Goal: Communication & Community: Answer question/provide support

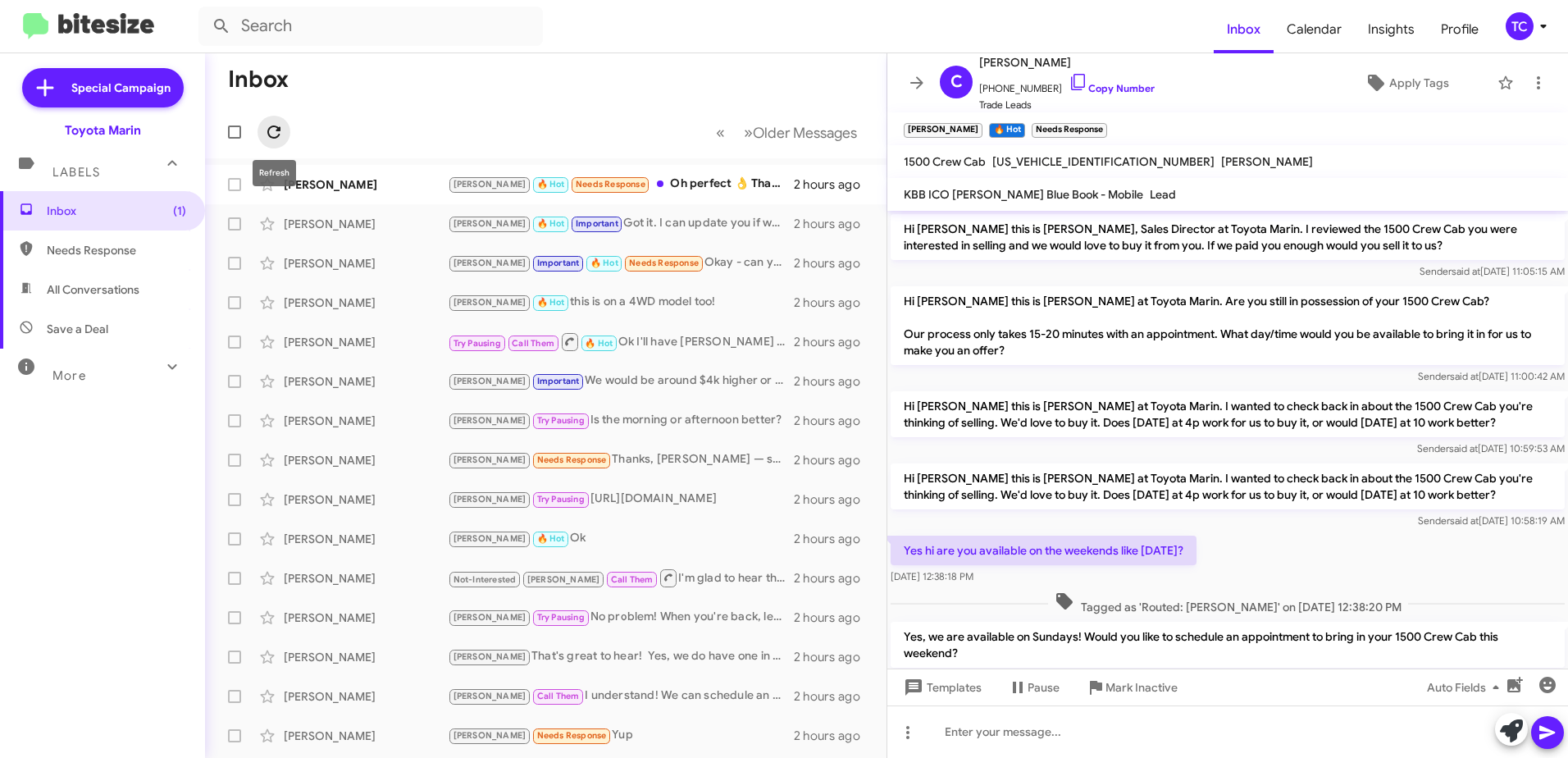
click at [274, 127] on icon at bounding box center [273, 132] width 13 height 13
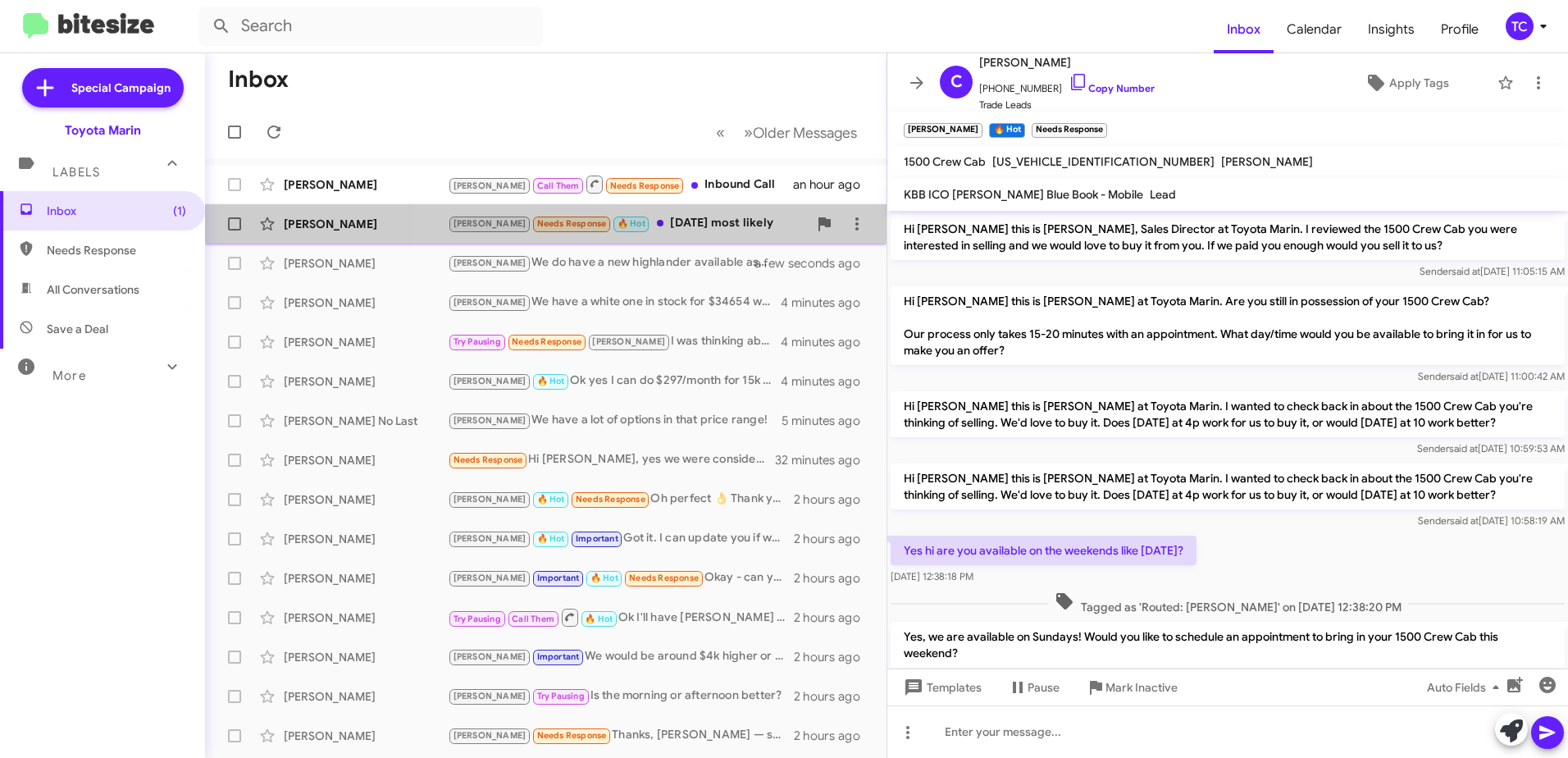
click at [661, 226] on div "[PERSON_NAME] Needs Response 🔥 Hot [DATE] most likely" at bounding box center [628, 223] width 360 height 19
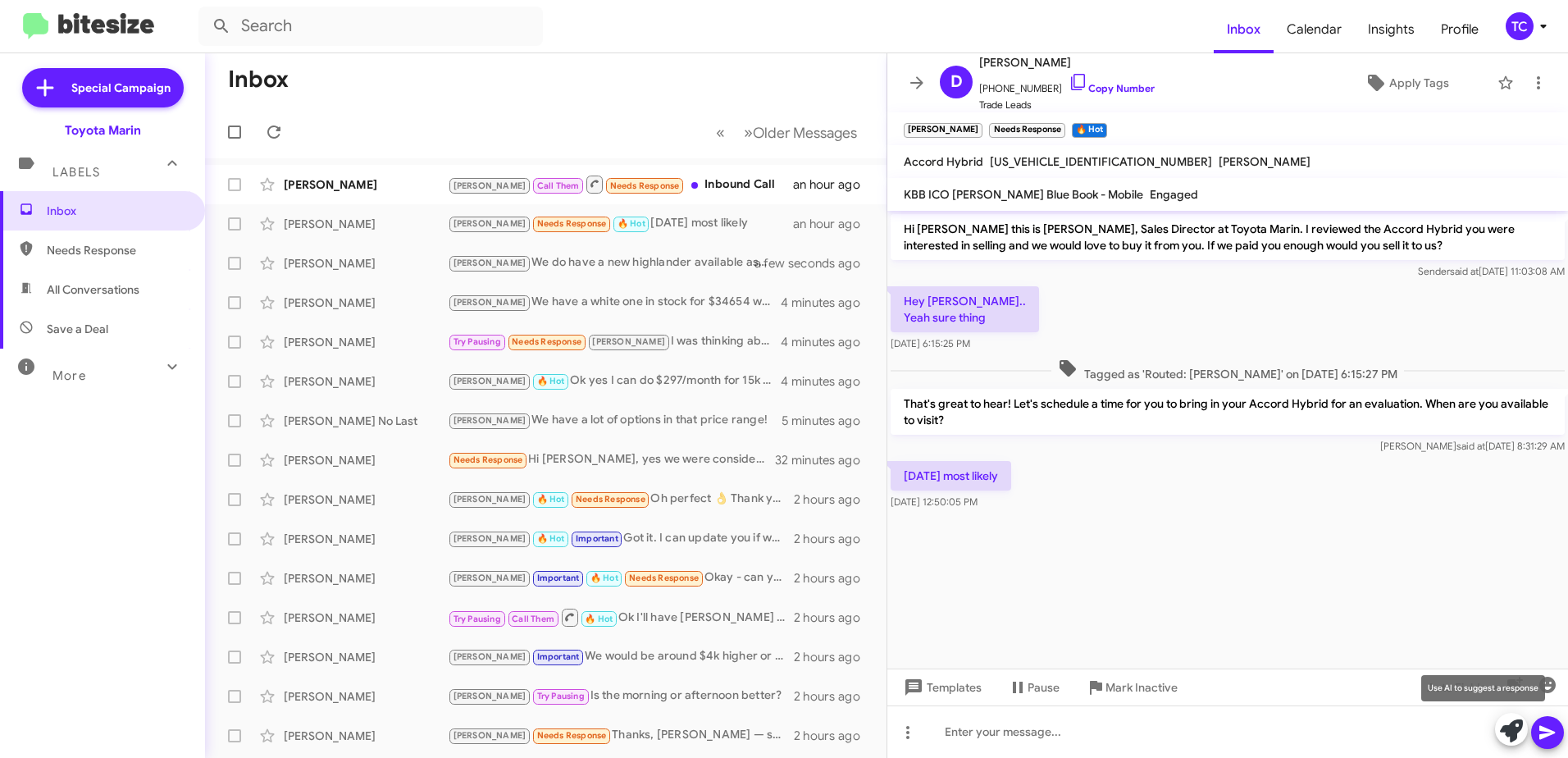
click at [1510, 729] on icon at bounding box center [1512, 731] width 23 height 23
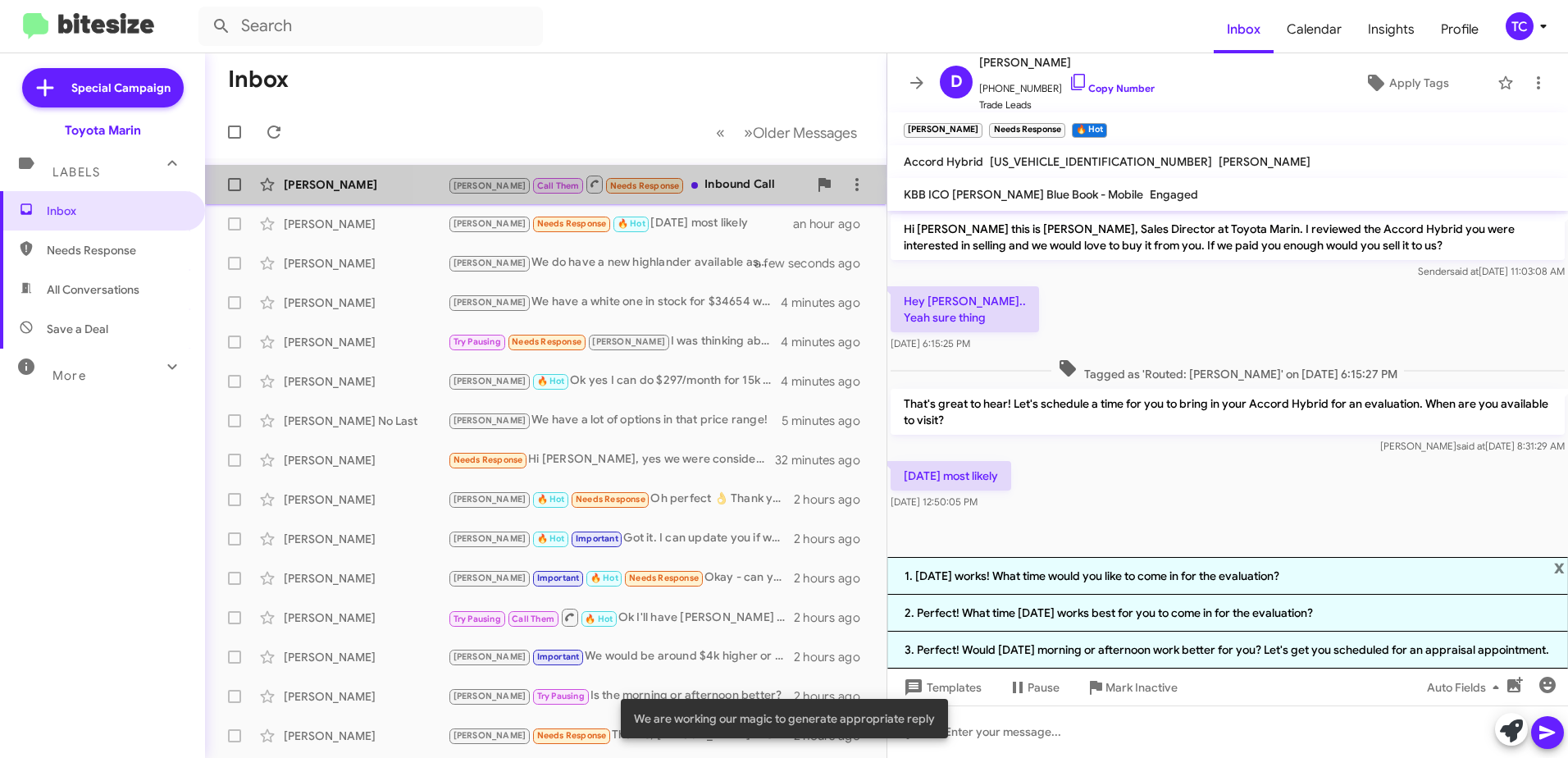
click at [673, 191] on div "[PERSON_NAME] Call Them Needs Response Inbound Call" at bounding box center [628, 184] width 360 height 21
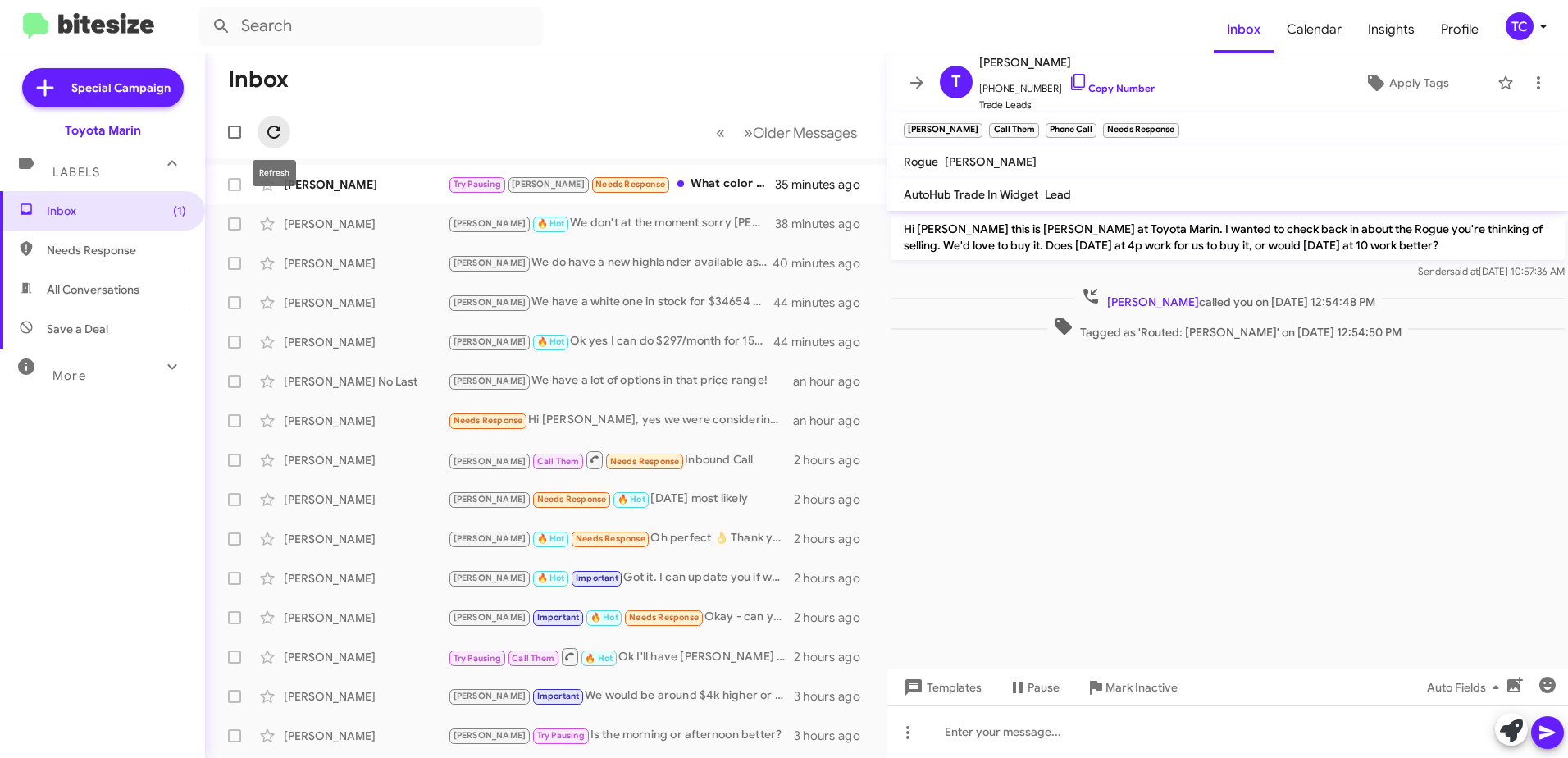
click at [278, 129] on icon at bounding box center [273, 132] width 13 height 13
click at [913, 74] on icon at bounding box center [917, 83] width 20 height 20
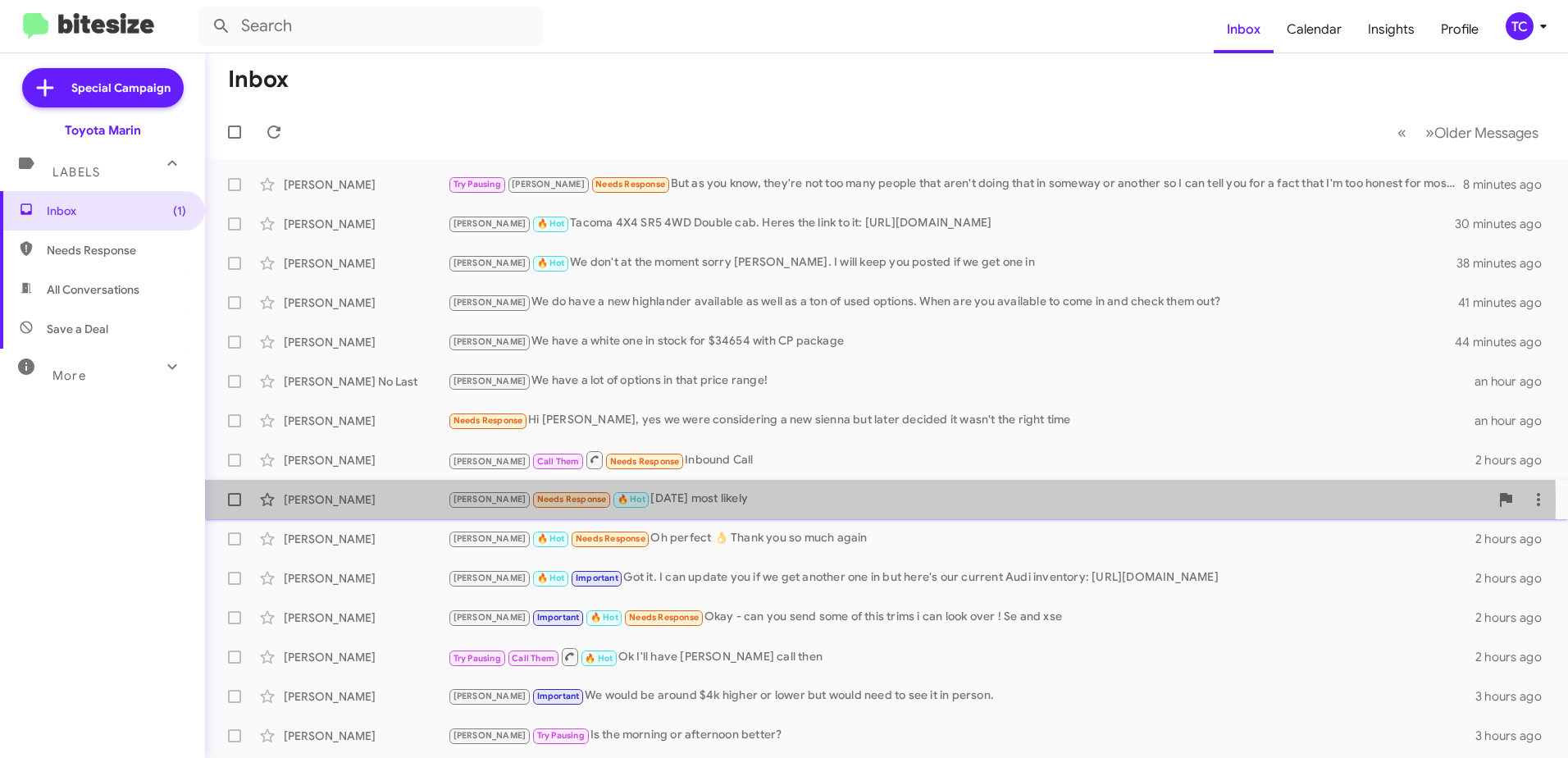
click at [656, 502] on div "[PERSON_NAME] Needs Response 🔥 Hot [DATE] most likely" at bounding box center [968, 499] width 1042 height 19
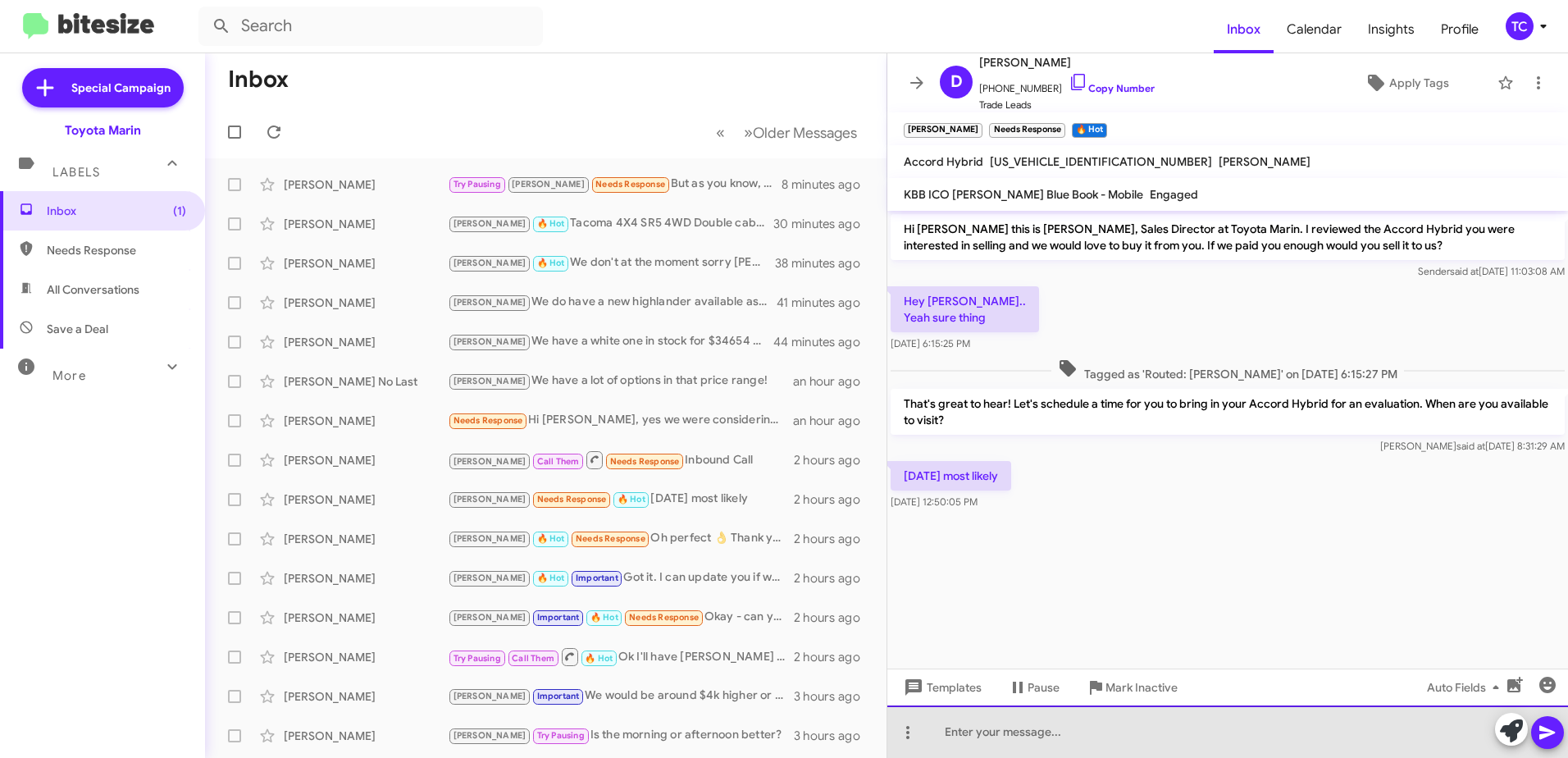
click at [1208, 728] on div at bounding box center [1227, 732] width 680 height 53
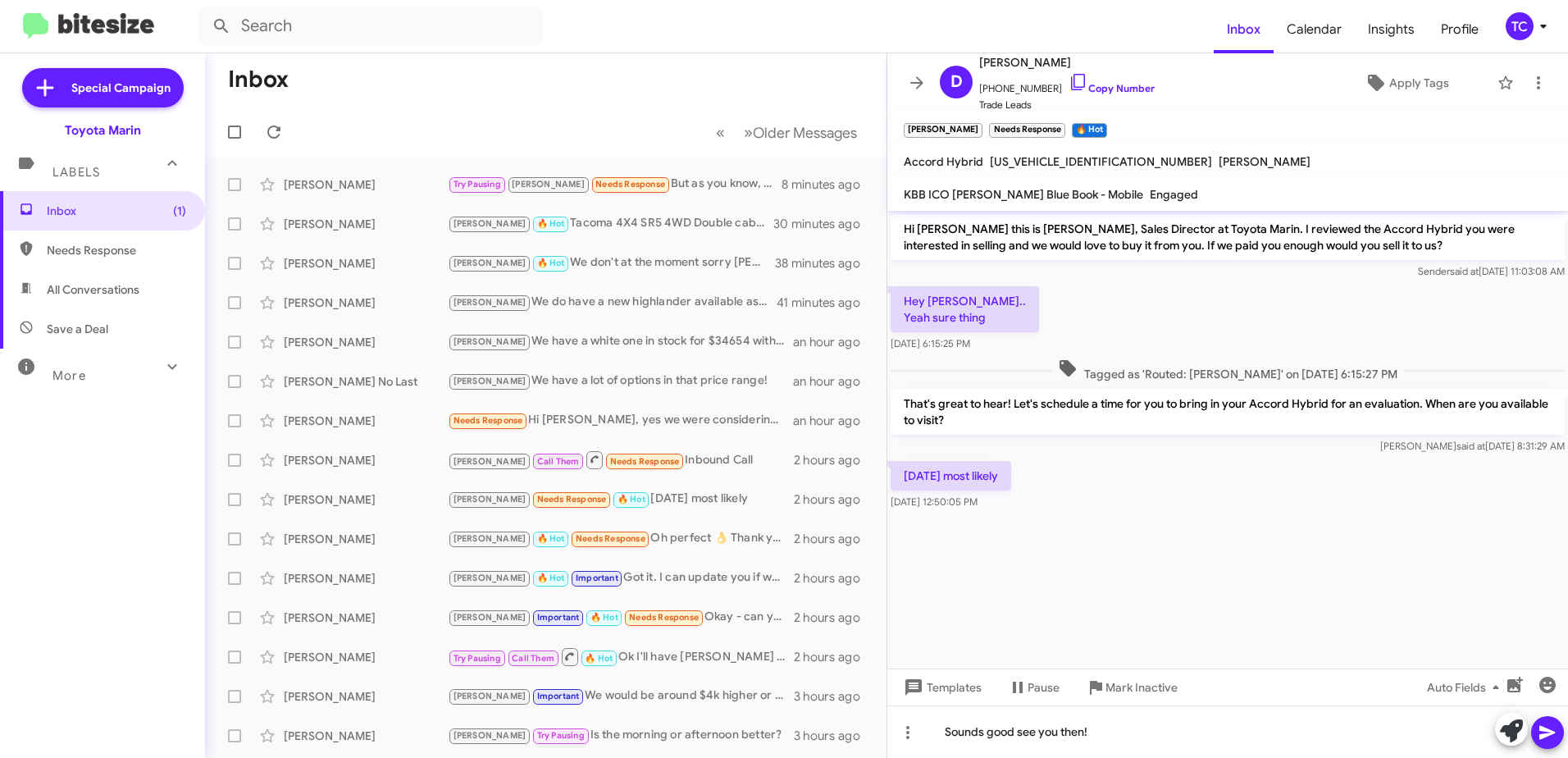
click at [1546, 729] on icon at bounding box center [1546, 733] width 15 height 14
drag, startPoint x: 1057, startPoint y: 75, endPoint x: 1025, endPoint y: 72, distance: 32.1
click at [1069, 75] on icon at bounding box center [1079, 82] width 20 height 20
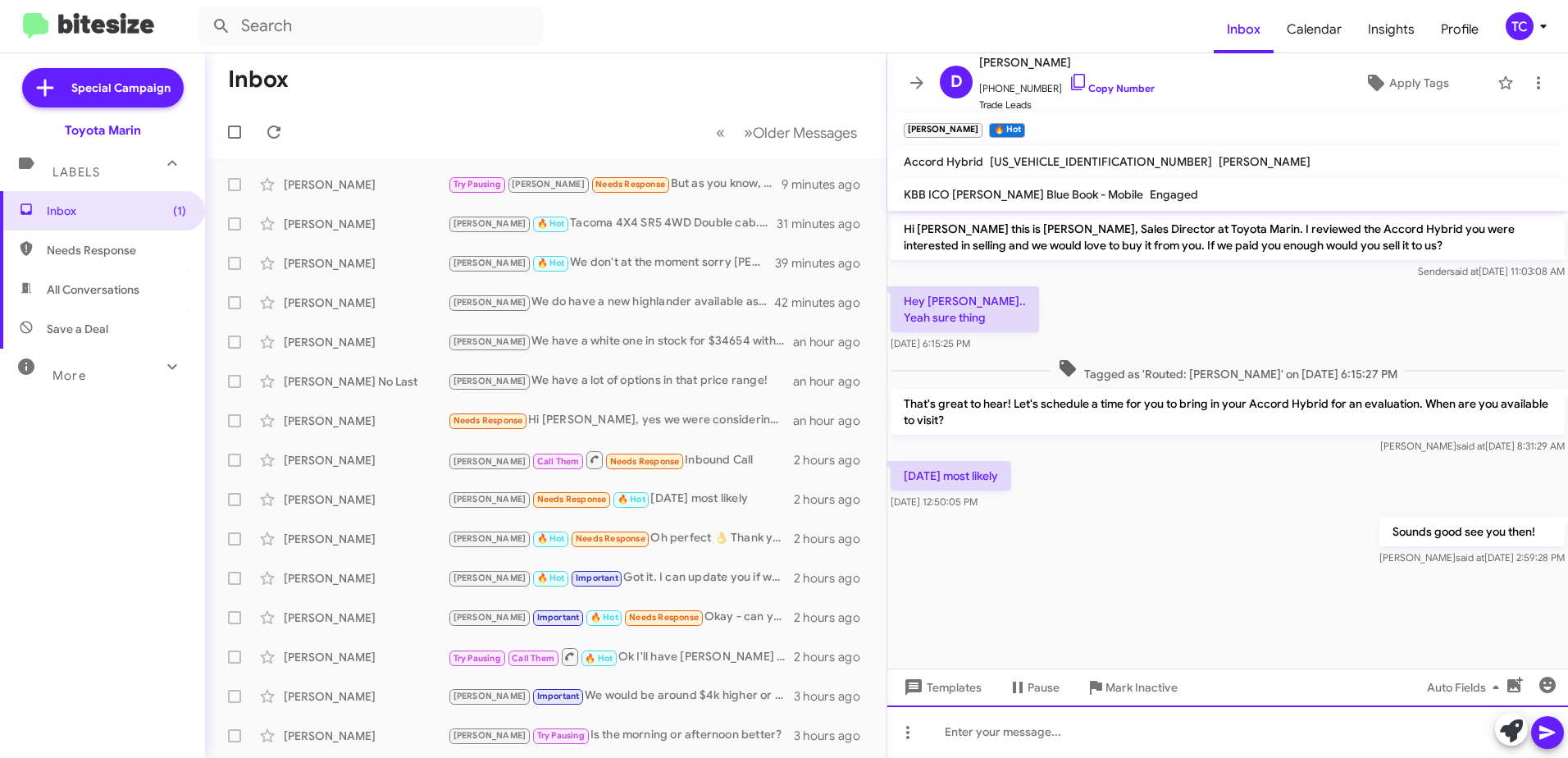
click at [1208, 720] on div at bounding box center [1227, 732] width 680 height 53
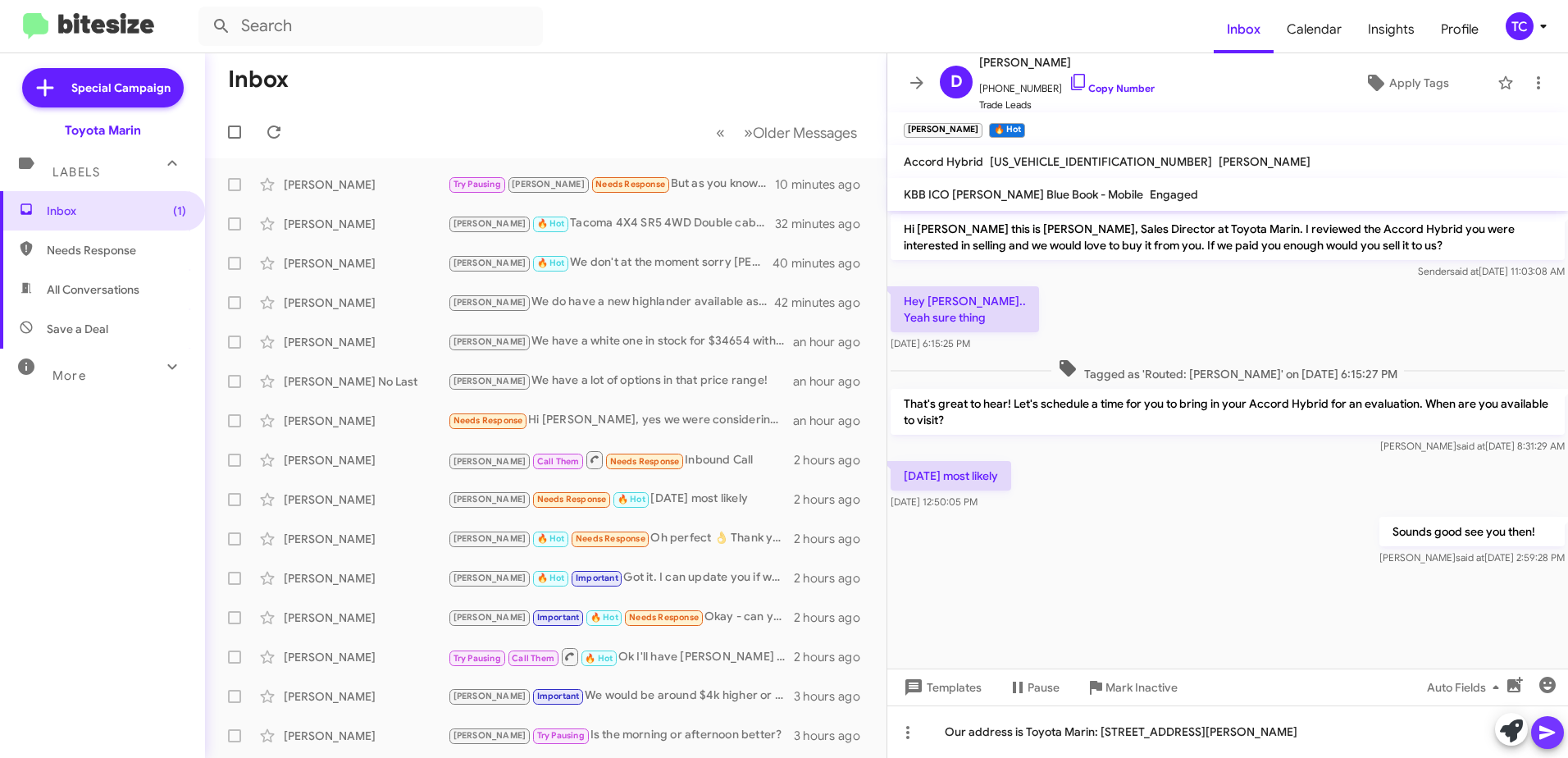
click at [1541, 736] on icon at bounding box center [1546, 733] width 15 height 14
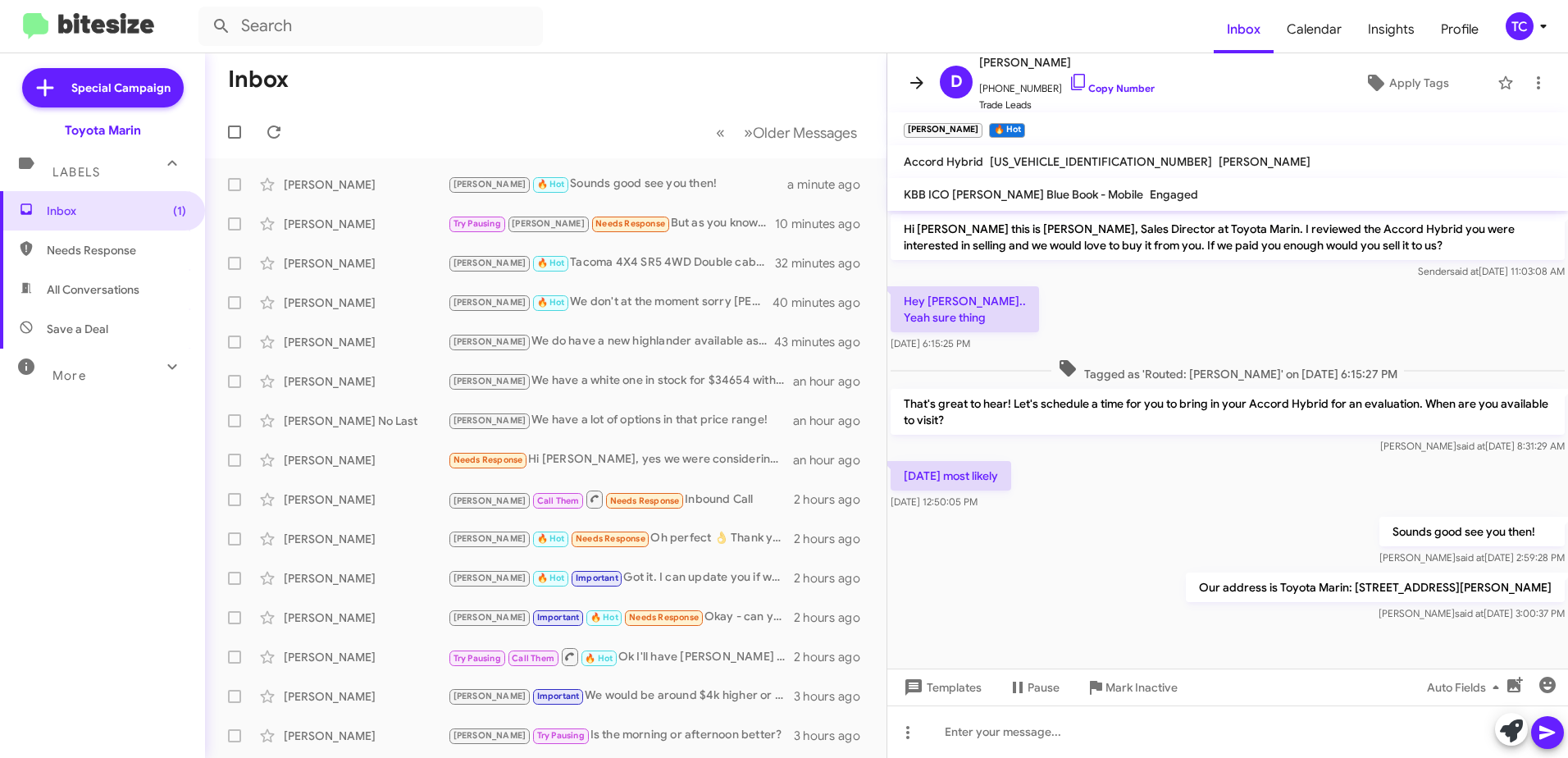
click at [925, 85] on icon at bounding box center [917, 83] width 20 height 20
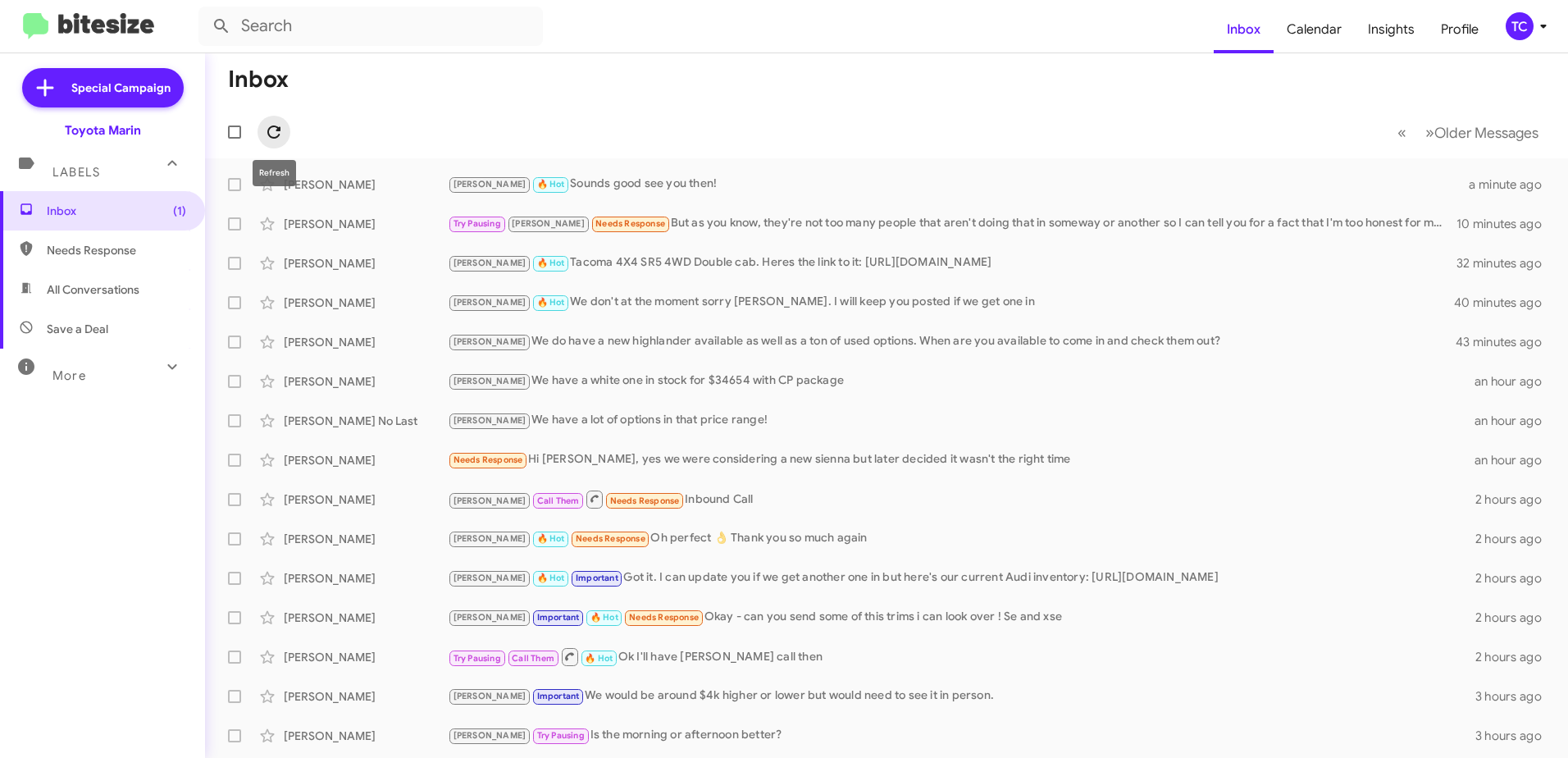
click at [272, 126] on icon at bounding box center [274, 132] width 20 height 20
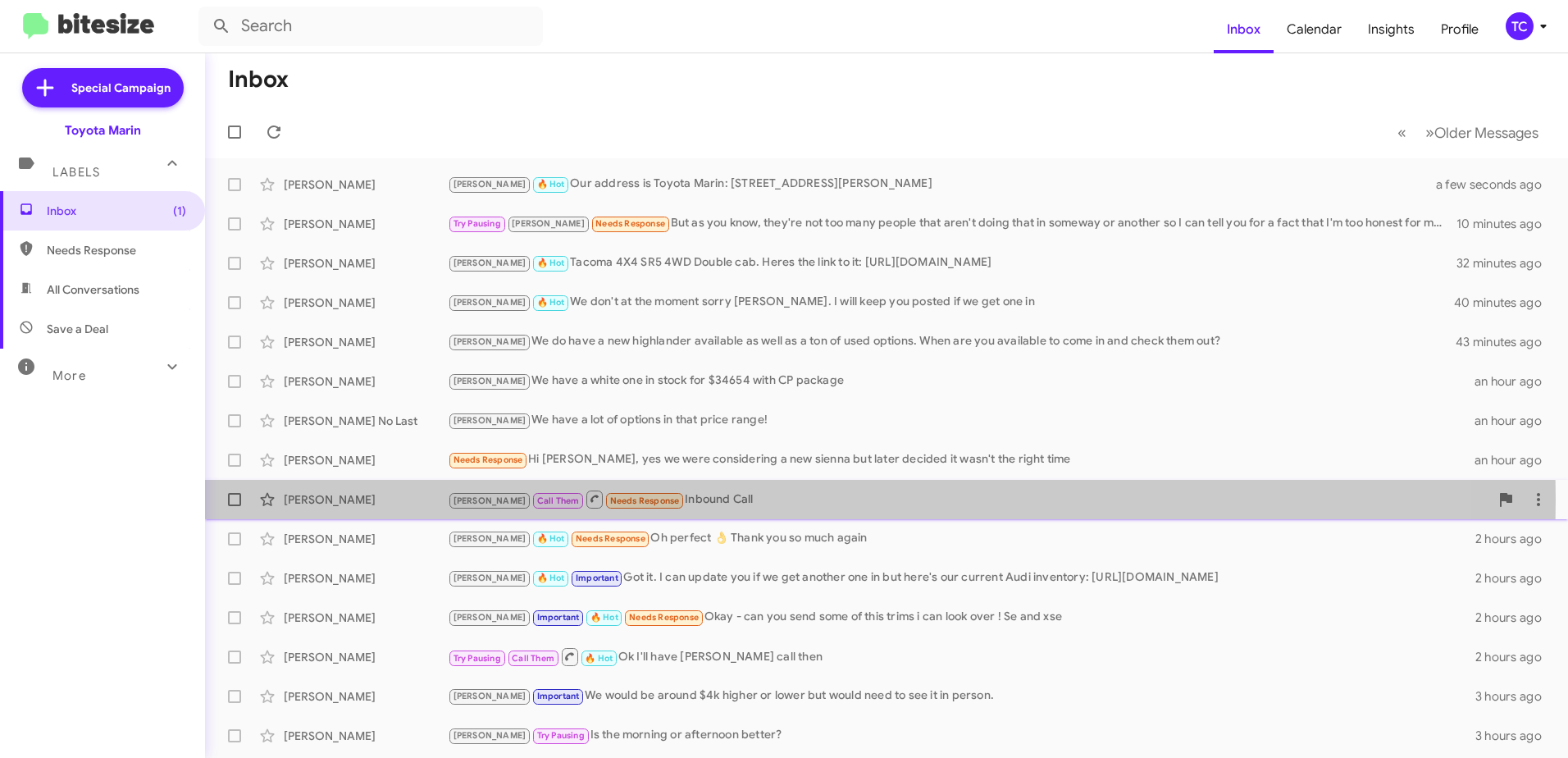
click at [680, 500] on div "[PERSON_NAME] Call Them Needs Response Inbound Call" at bounding box center [968, 499] width 1042 height 21
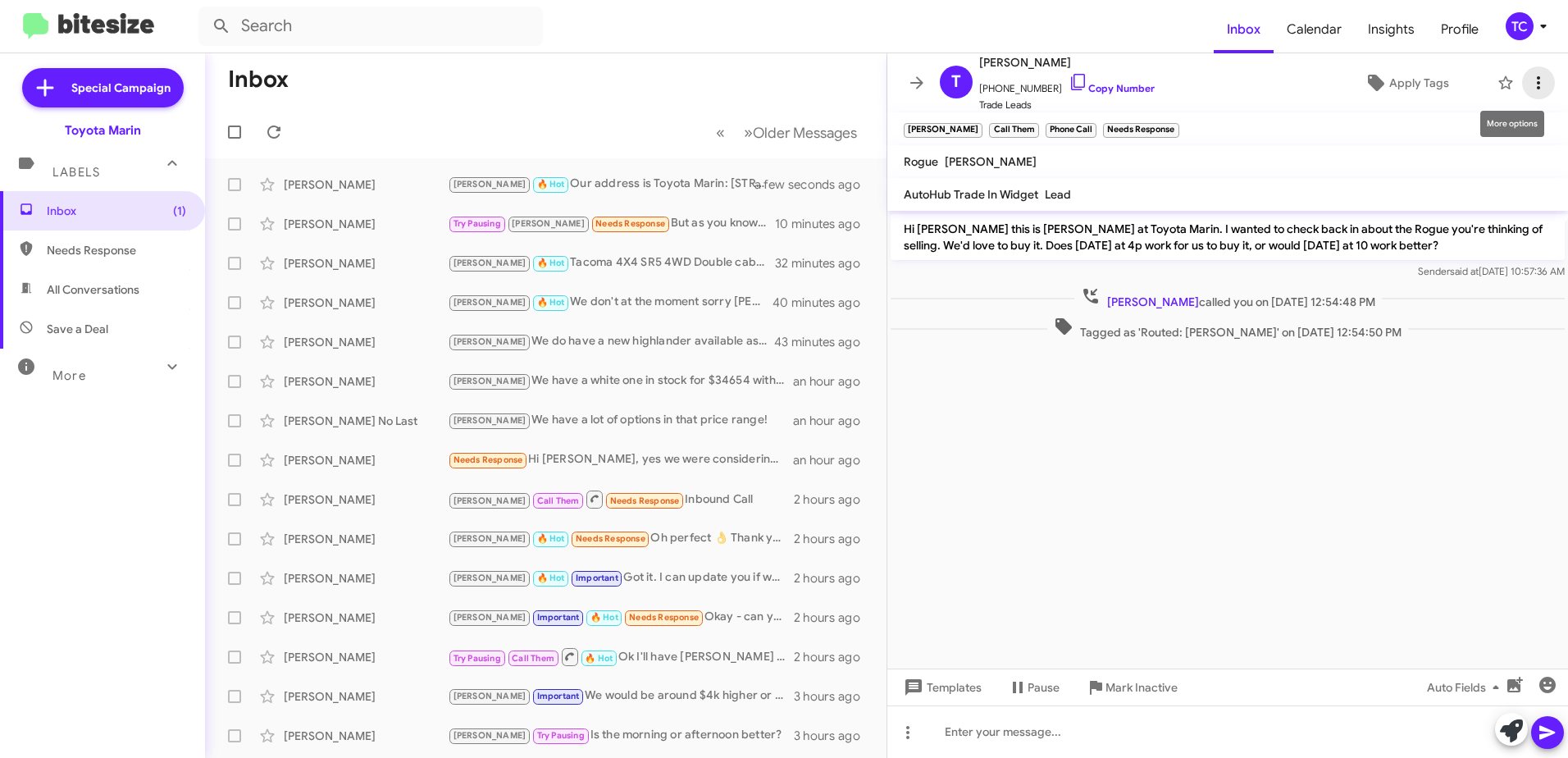
click at [1529, 75] on icon at bounding box center [1538, 83] width 20 height 20
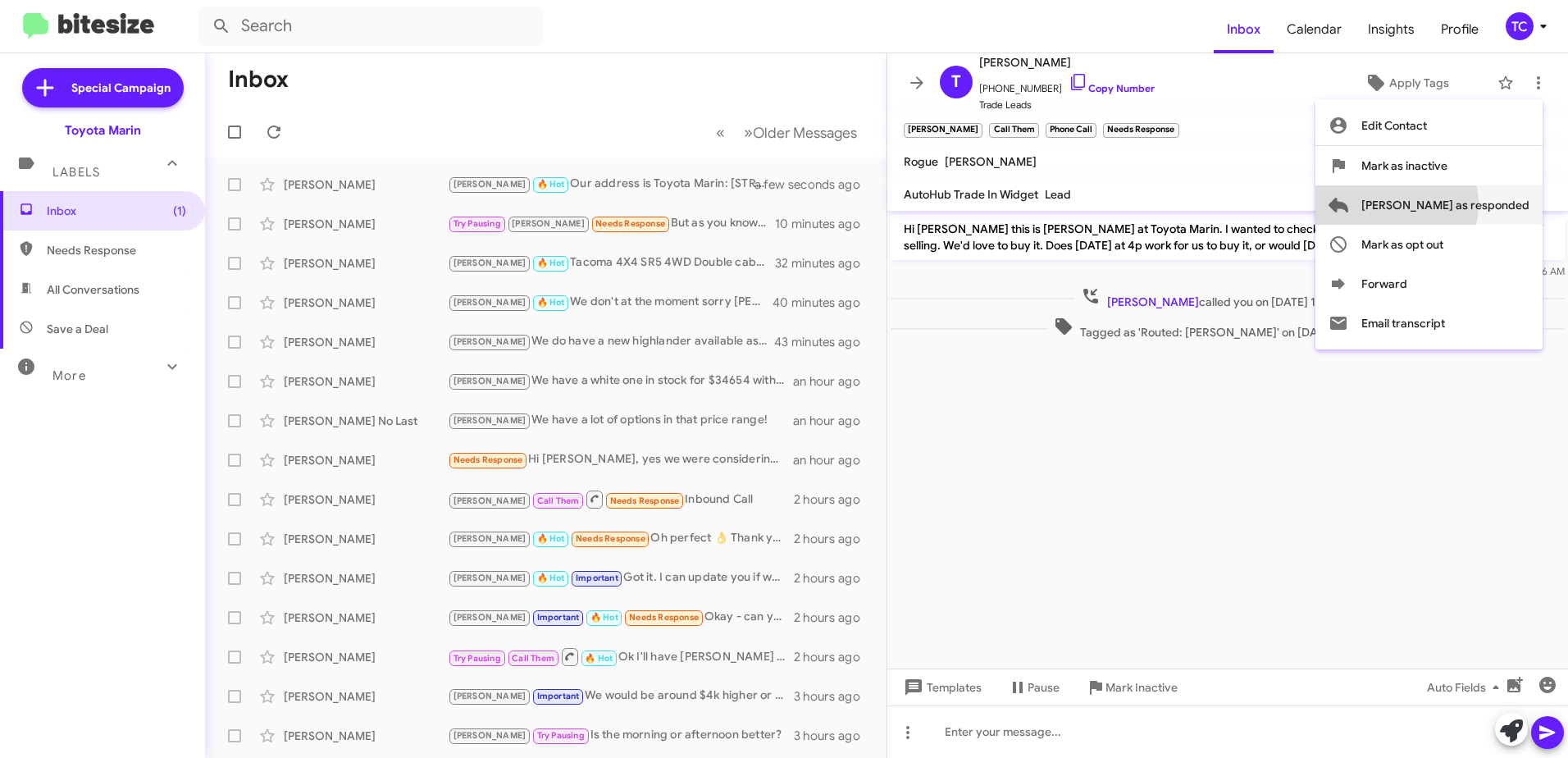
click at [1460, 205] on span "[PERSON_NAME] as responded" at bounding box center [1445, 205] width 169 height 39
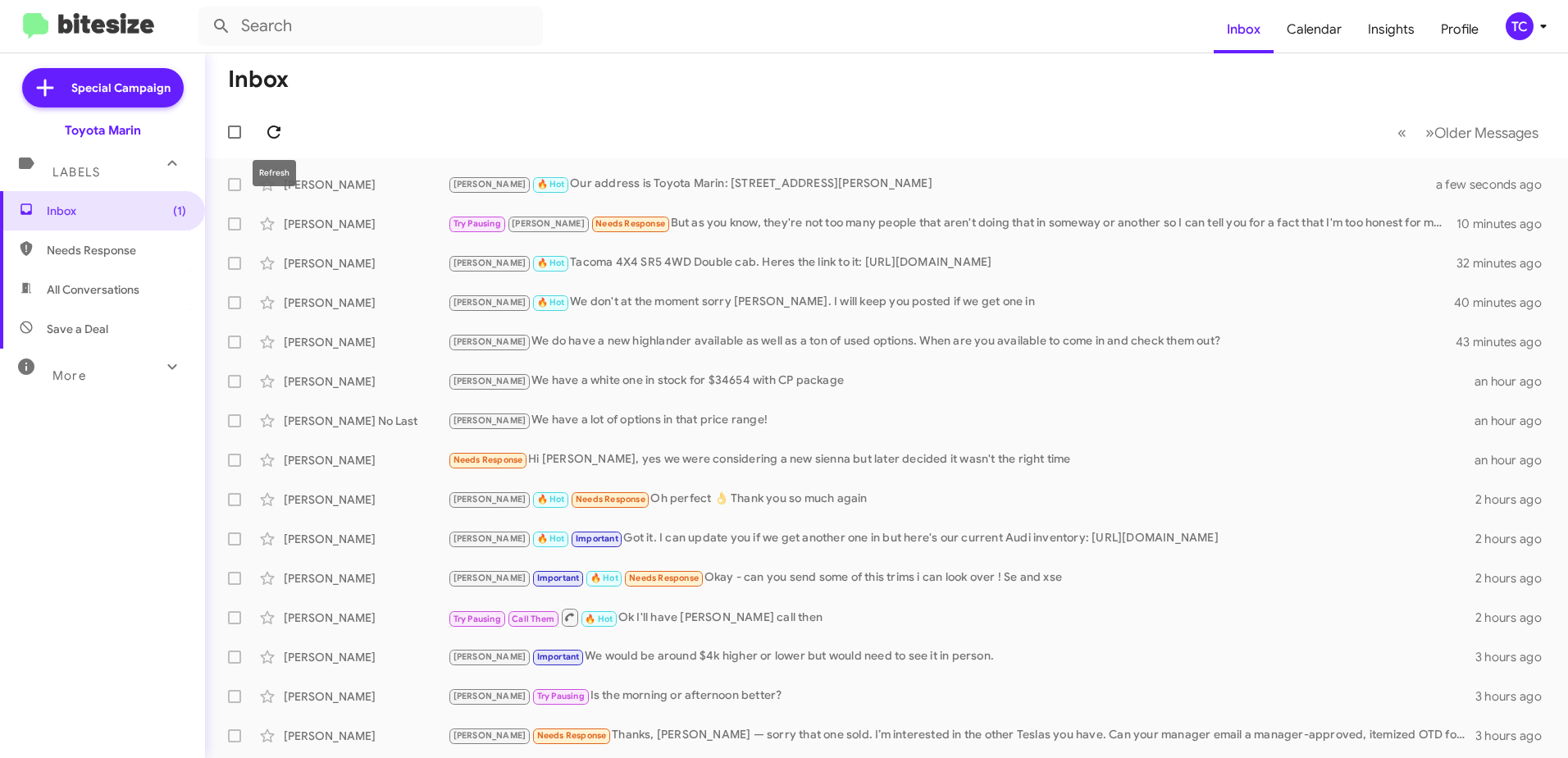
click at [272, 121] on button at bounding box center [273, 132] width 33 height 33
click at [271, 122] on icon at bounding box center [274, 132] width 20 height 20
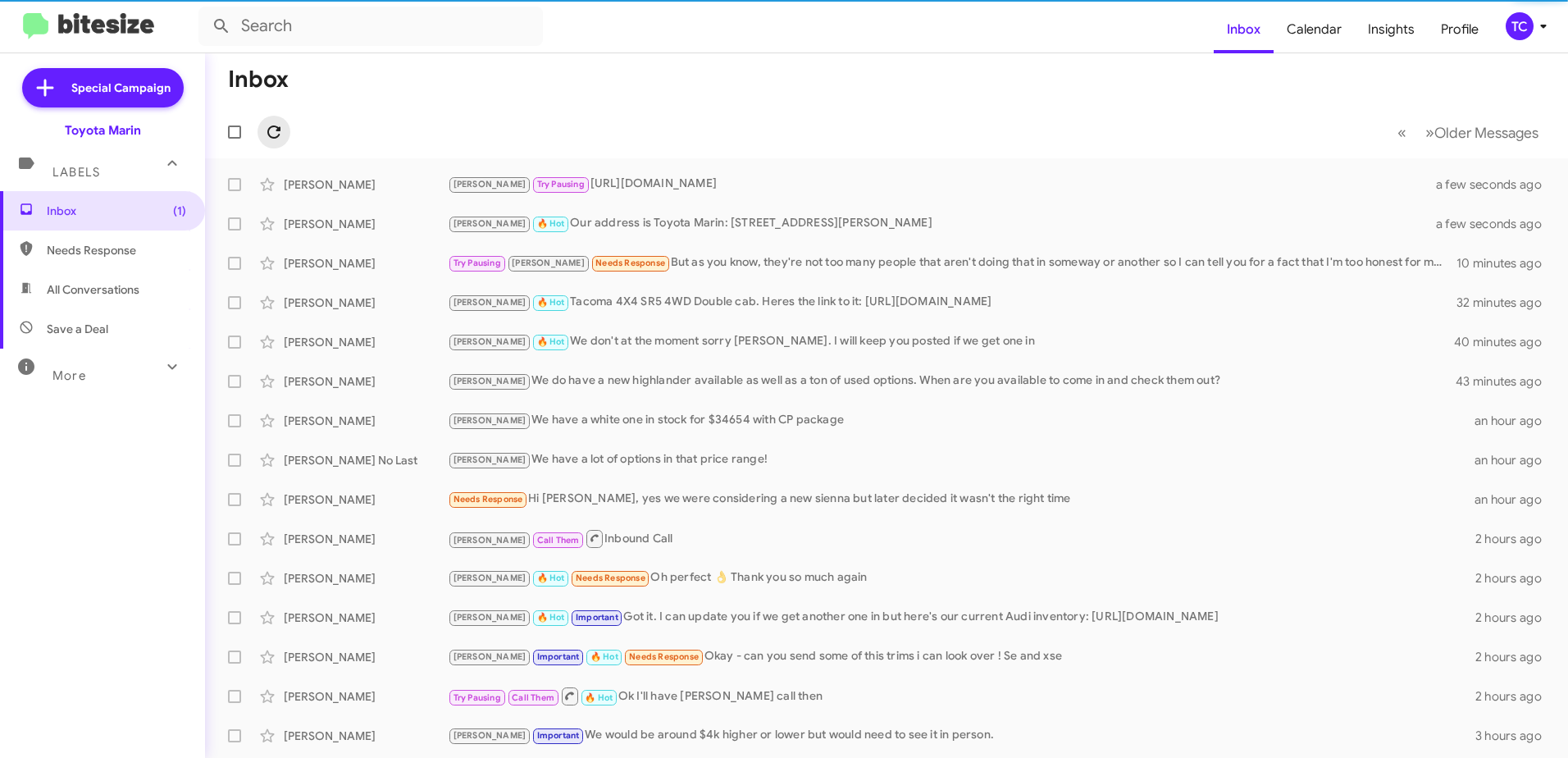
click at [271, 122] on icon at bounding box center [274, 132] width 20 height 20
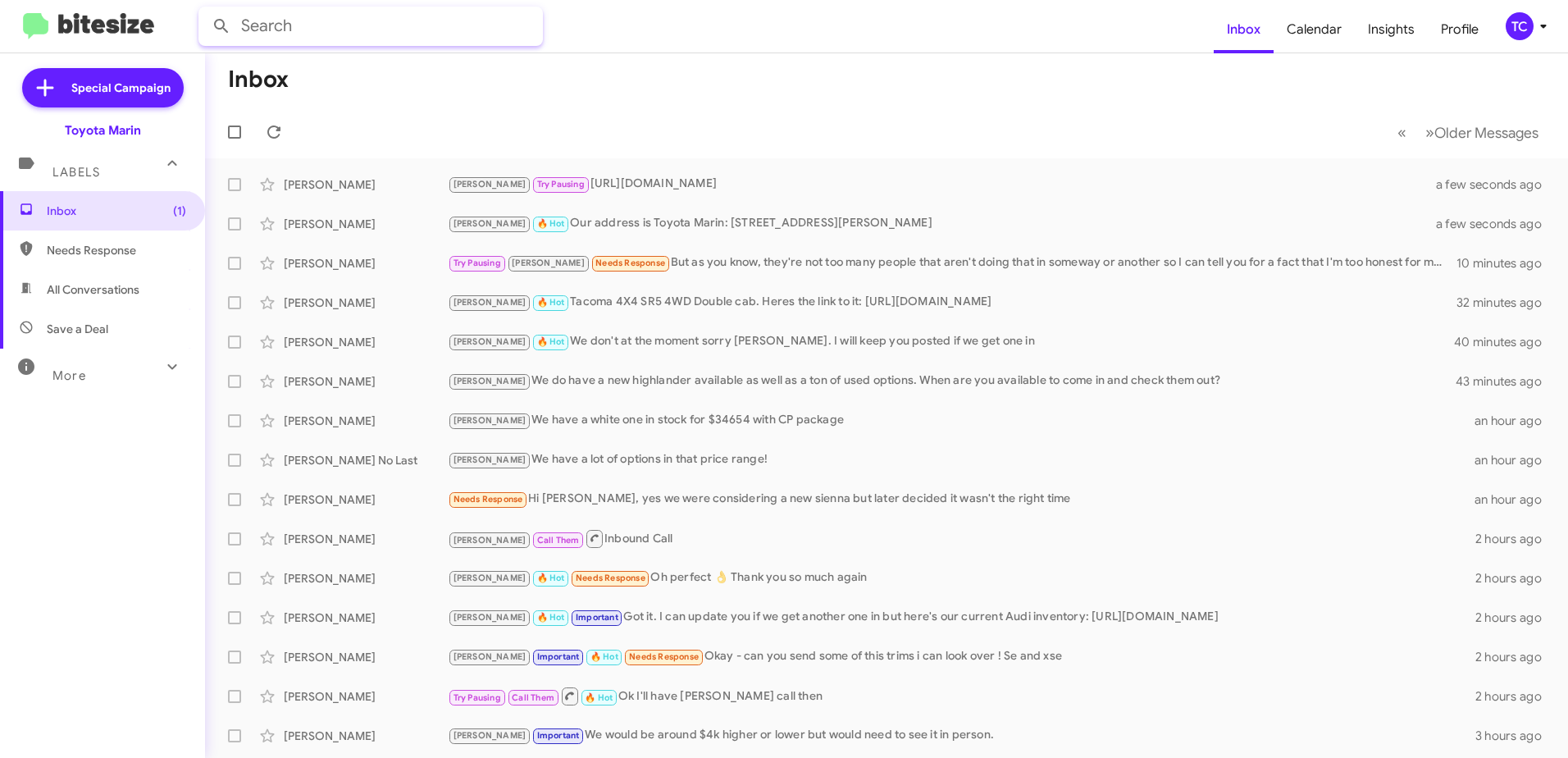
click at [303, 30] on input "text" at bounding box center [370, 26] width 344 height 39
type input "[PERSON_NAME]"
click at [205, 10] on button at bounding box center [221, 26] width 33 height 33
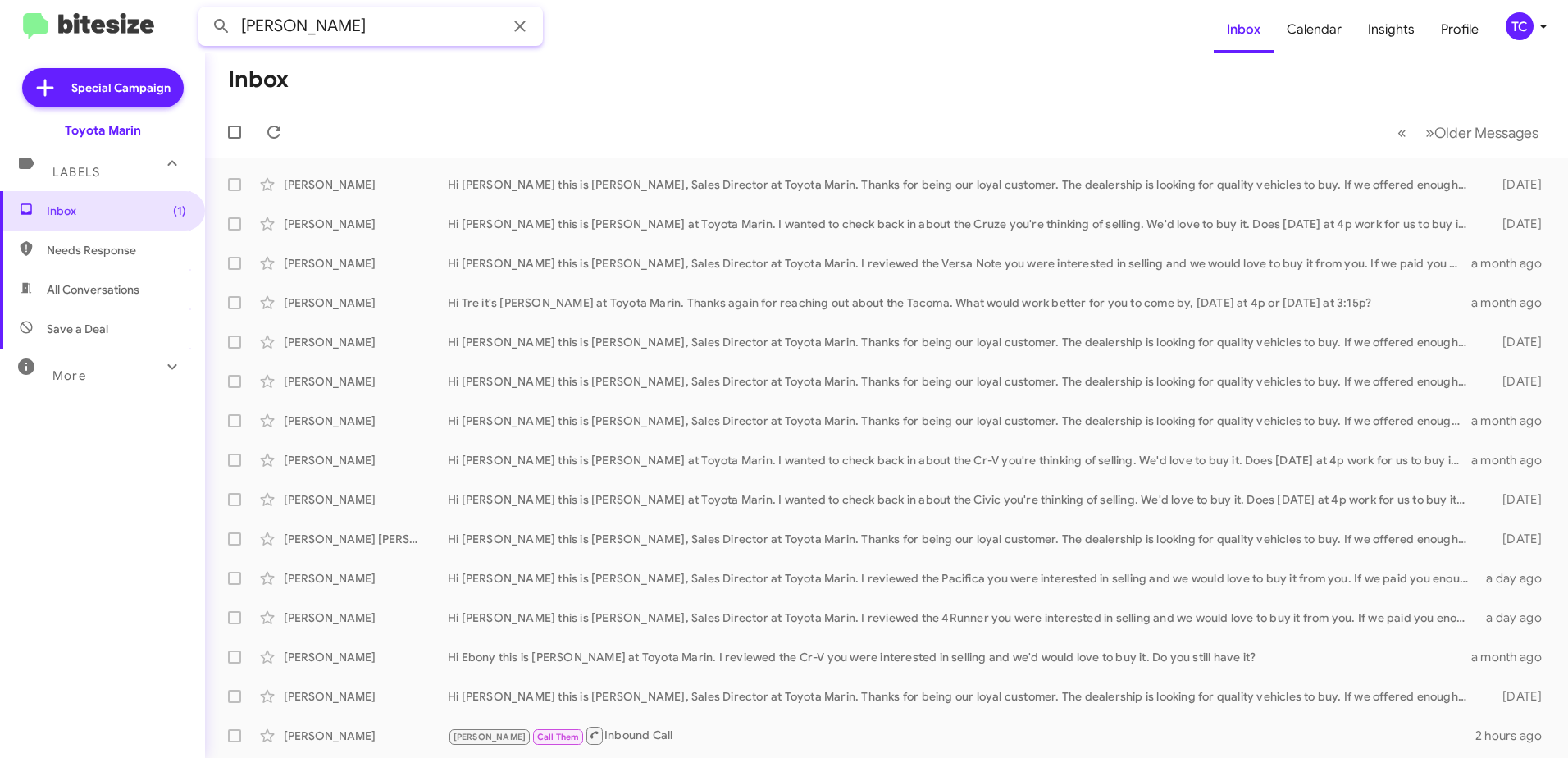
click at [205, 10] on button at bounding box center [221, 26] width 33 height 33
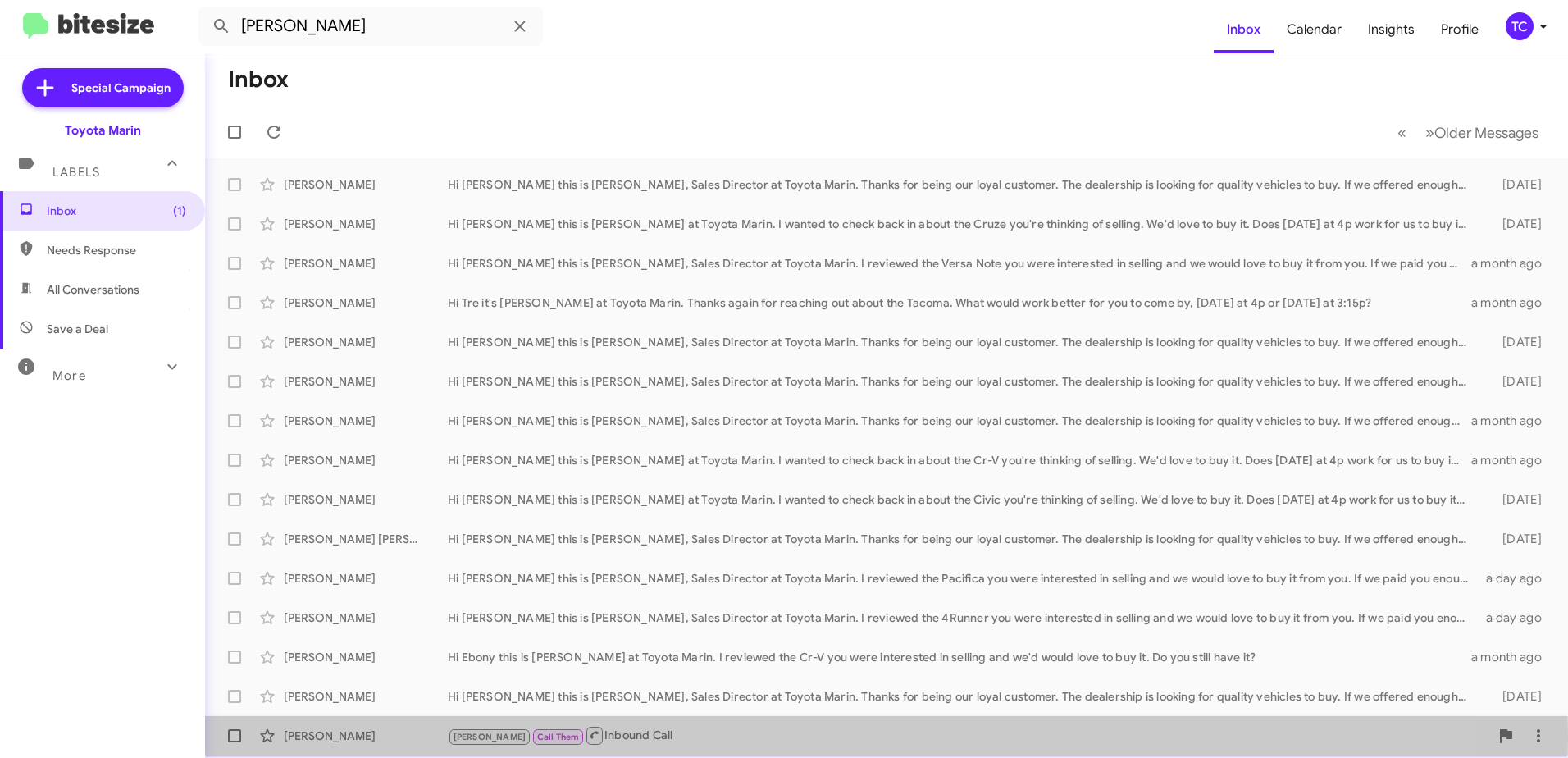
click at [584, 736] on div "[PERSON_NAME] Call Them Inbound Call" at bounding box center [968, 736] width 1042 height 21
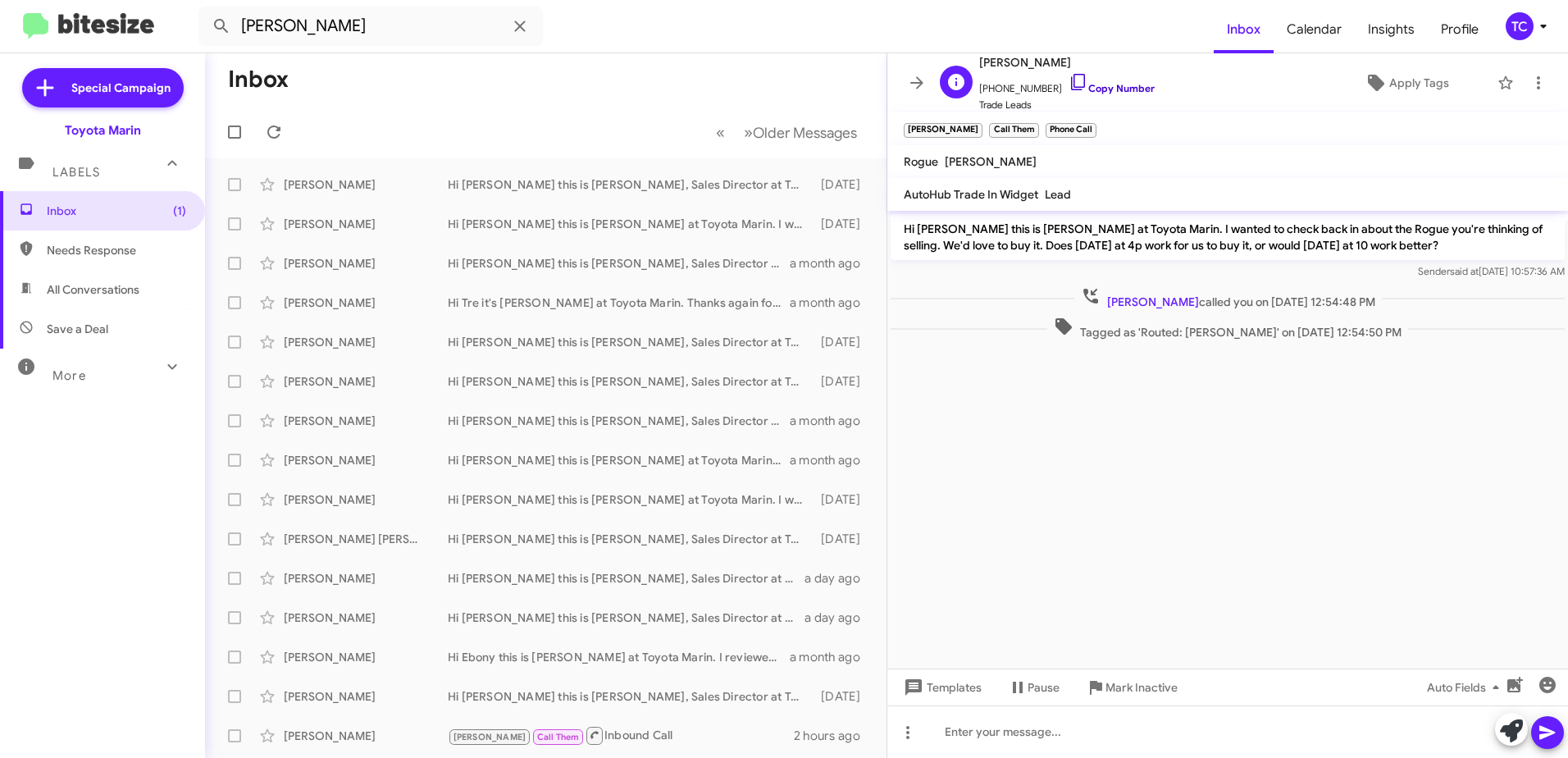
click at [1069, 76] on icon at bounding box center [1079, 82] width 20 height 20
click at [1512, 737] on icon at bounding box center [1512, 731] width 23 height 23
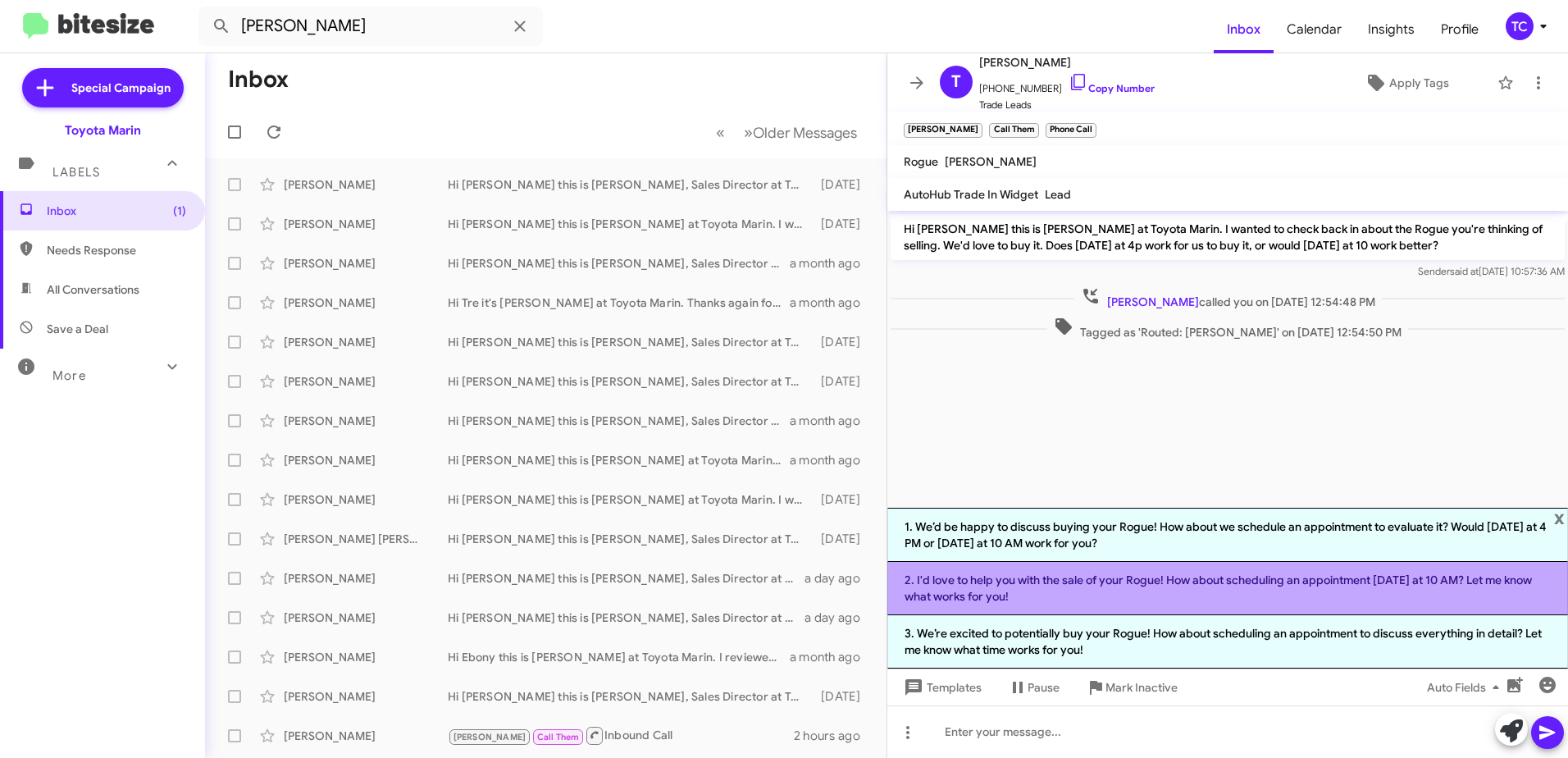
click at [1112, 588] on li "2. I'd love to help you with the sale of your Rogue! How about scheduling an ap…" at bounding box center [1227, 588] width 680 height 53
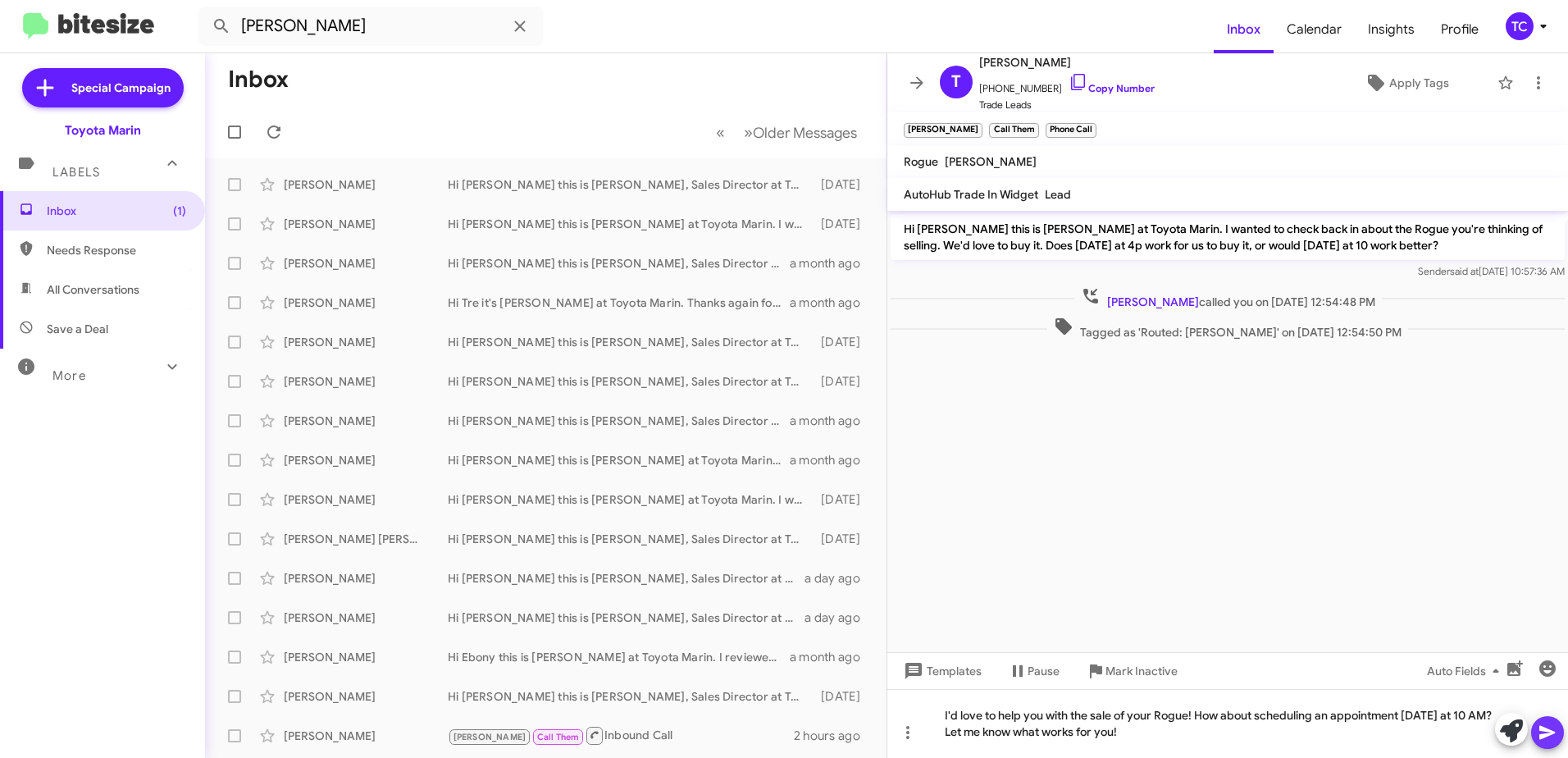
click at [1546, 734] on icon at bounding box center [1546, 733] width 15 height 14
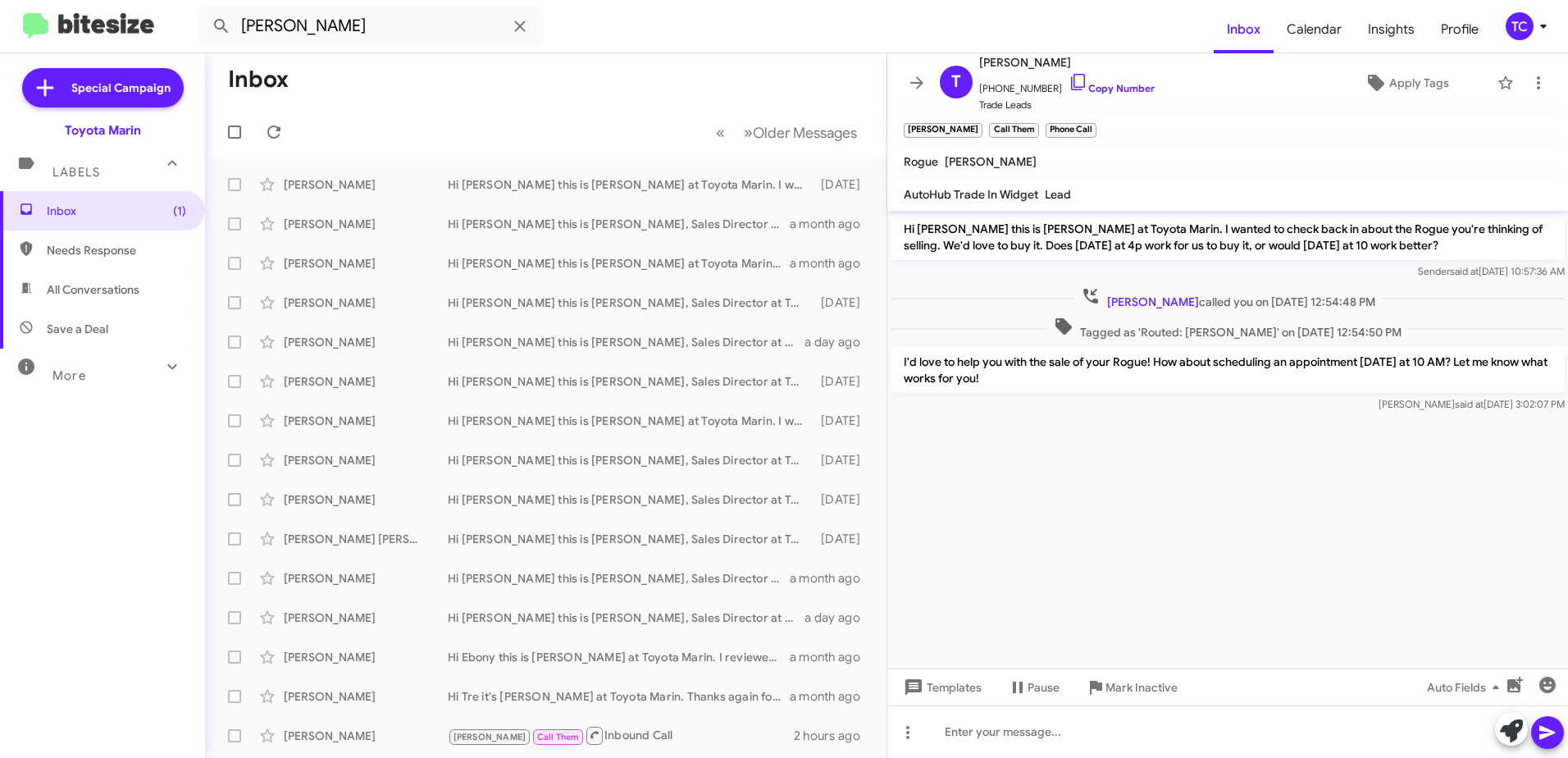
drag, startPoint x: 1057, startPoint y: 387, endPoint x: 902, endPoint y: 227, distance: 222.8
click at [902, 227] on div "Hi [PERSON_NAME] this is [PERSON_NAME] at Toyota Marin. I wanted to check back …" at bounding box center [1227, 313] width 680 height 205
copy div "Hi [PERSON_NAME] this is [PERSON_NAME] at Toyota Marin. I wanted to check back …"
click at [921, 79] on icon at bounding box center [917, 83] width 20 height 20
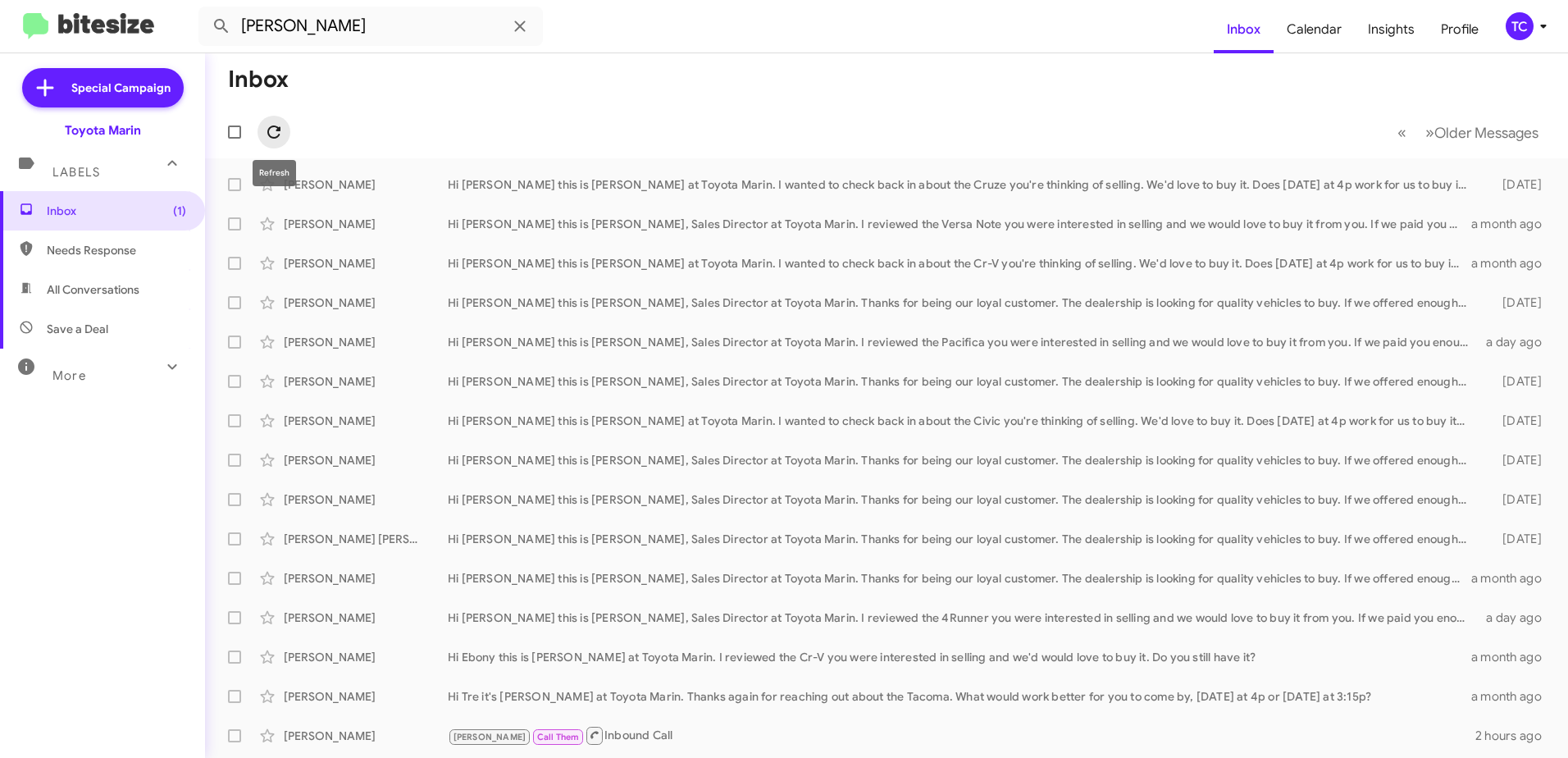
click at [265, 127] on icon at bounding box center [274, 132] width 20 height 20
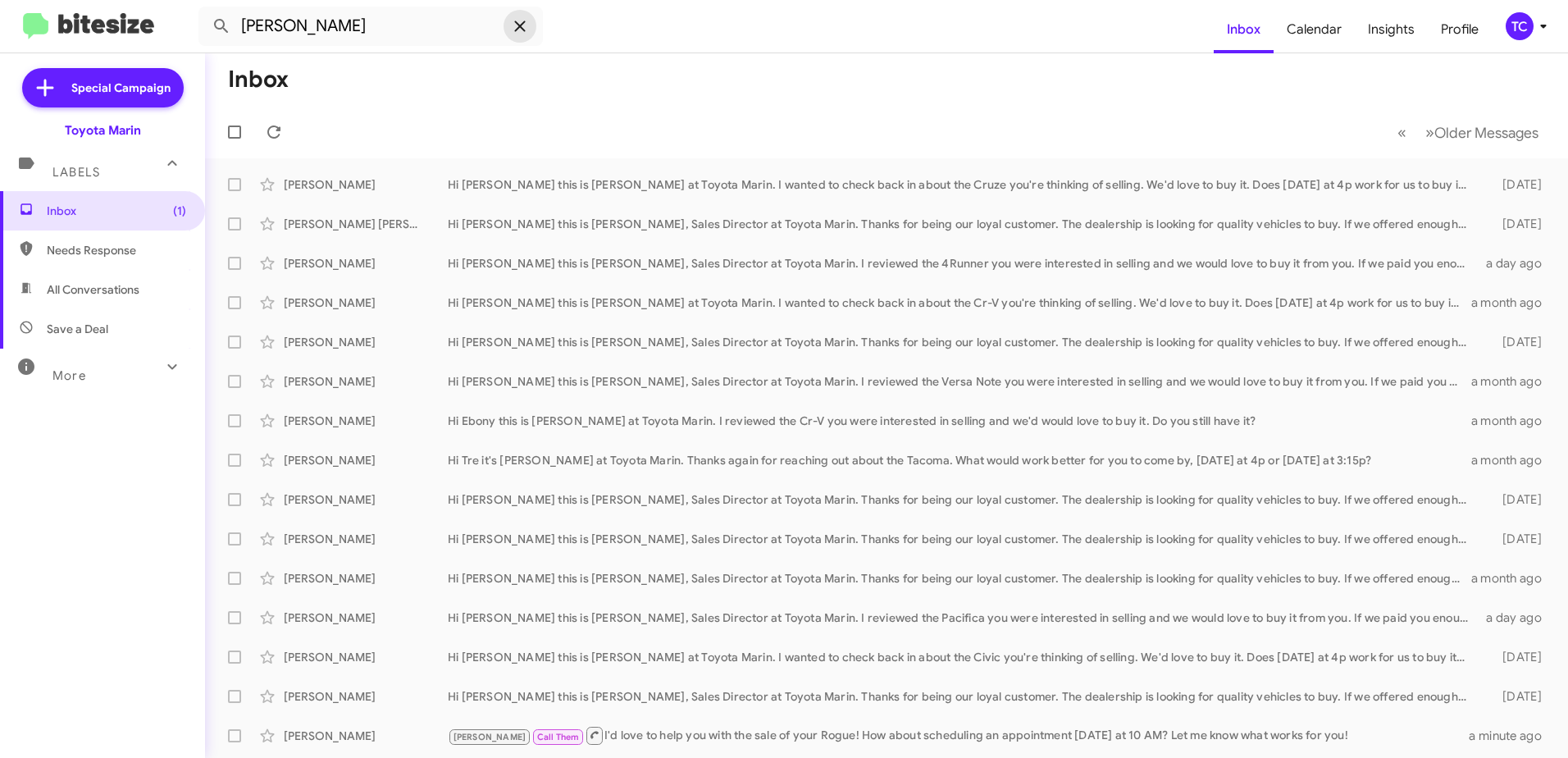
click at [528, 32] on icon at bounding box center [520, 26] width 20 height 20
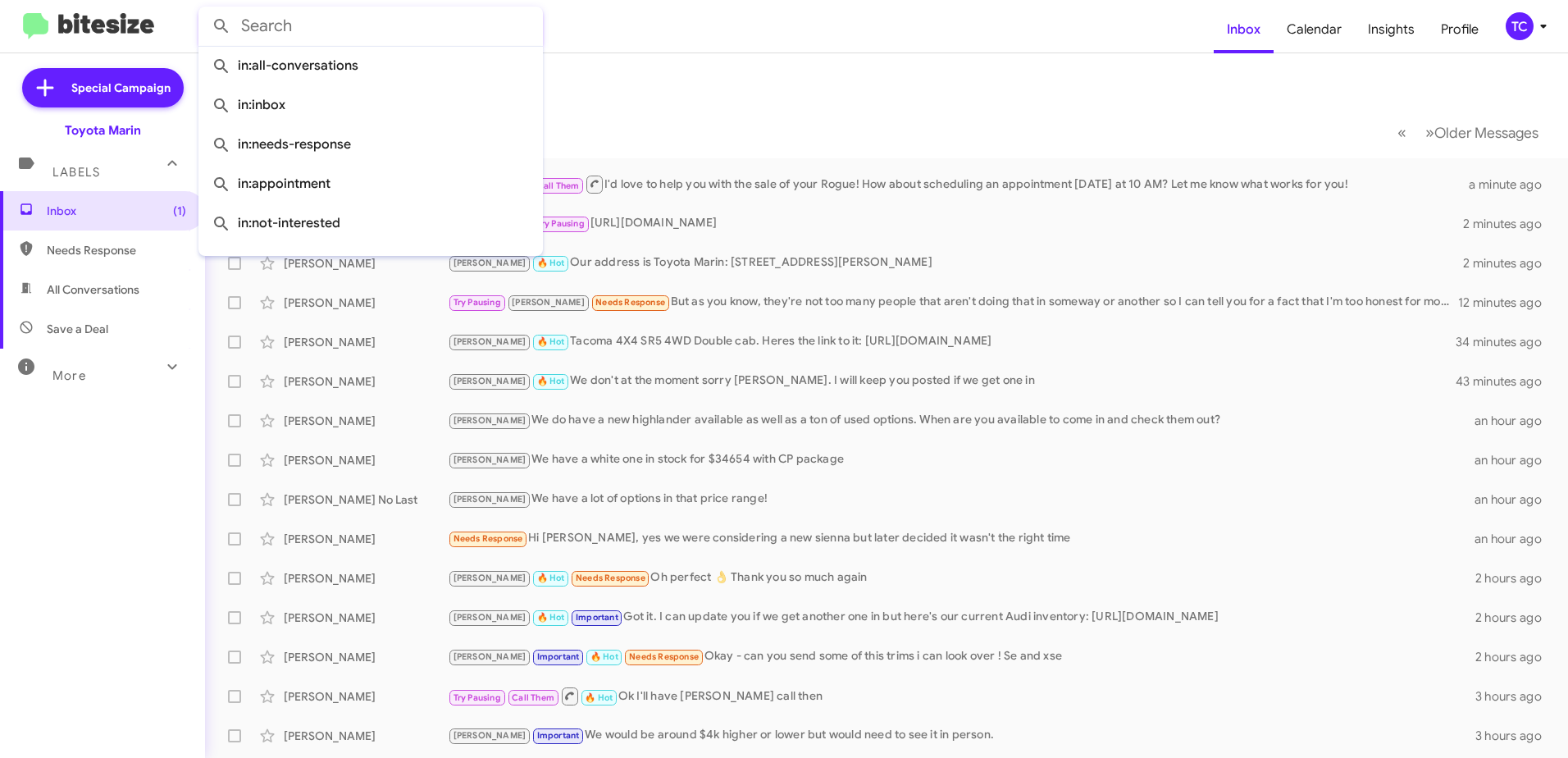
click at [873, 58] on mat-toolbar-row "Inbox" at bounding box center [887, 79] width 1363 height 53
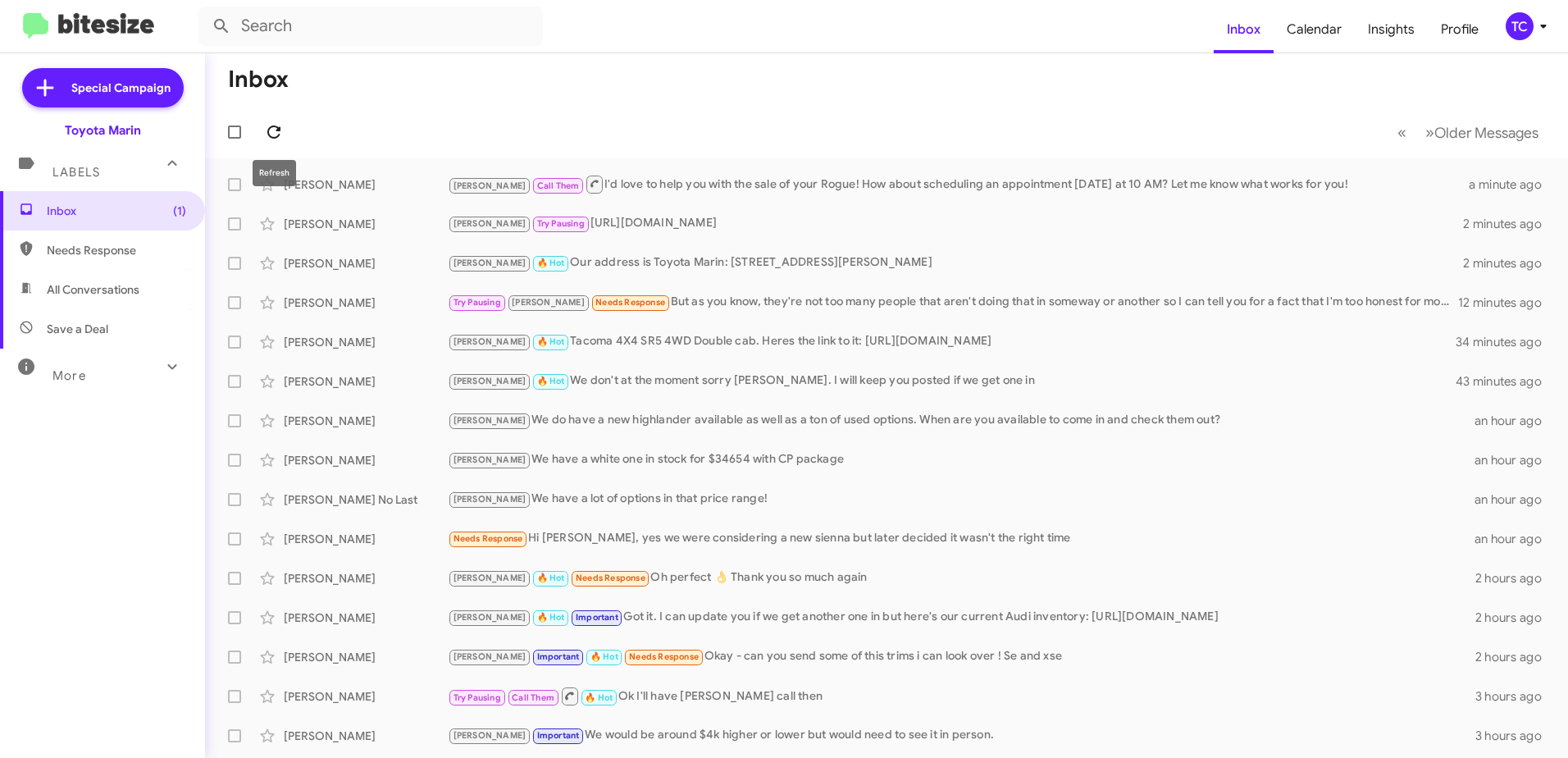
click at [270, 129] on icon at bounding box center [273, 132] width 13 height 13
click at [282, 131] on icon at bounding box center [274, 132] width 20 height 20
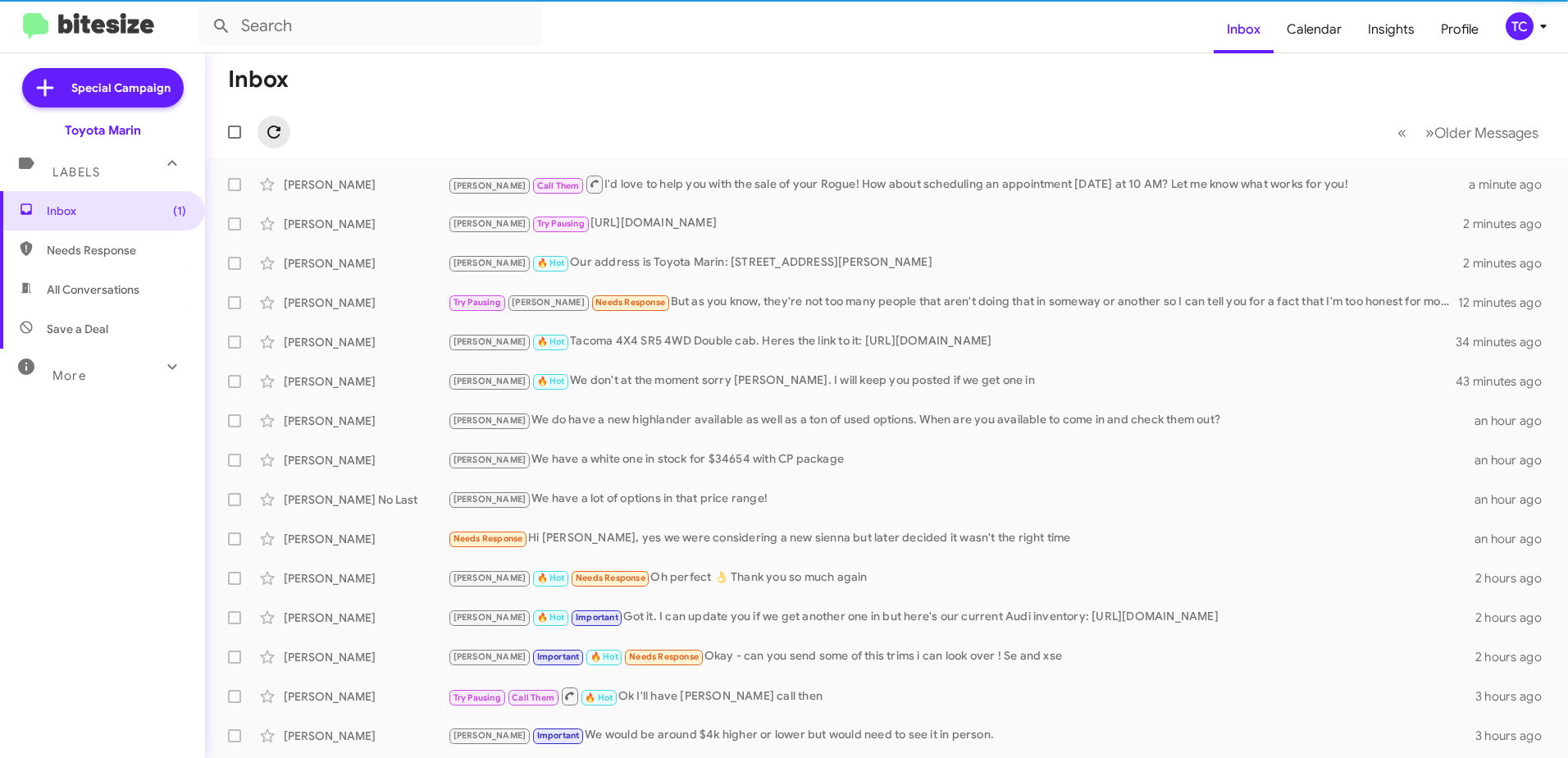
click at [282, 131] on icon at bounding box center [274, 132] width 20 height 20
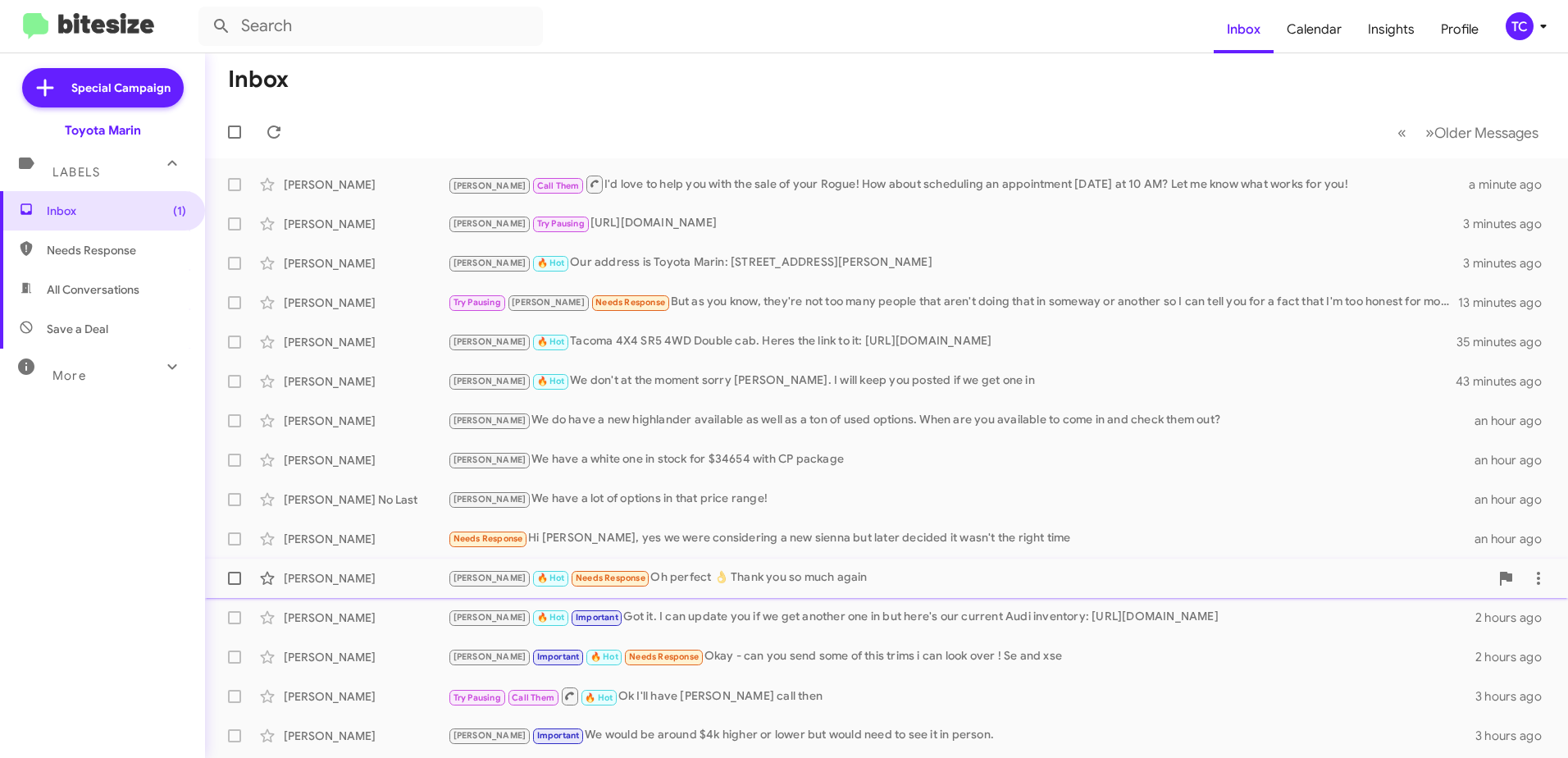
click at [629, 575] on div "[PERSON_NAME] 🔥 Hot Needs Response Oh perfect 👌 Thank you so much again" at bounding box center [968, 578] width 1042 height 19
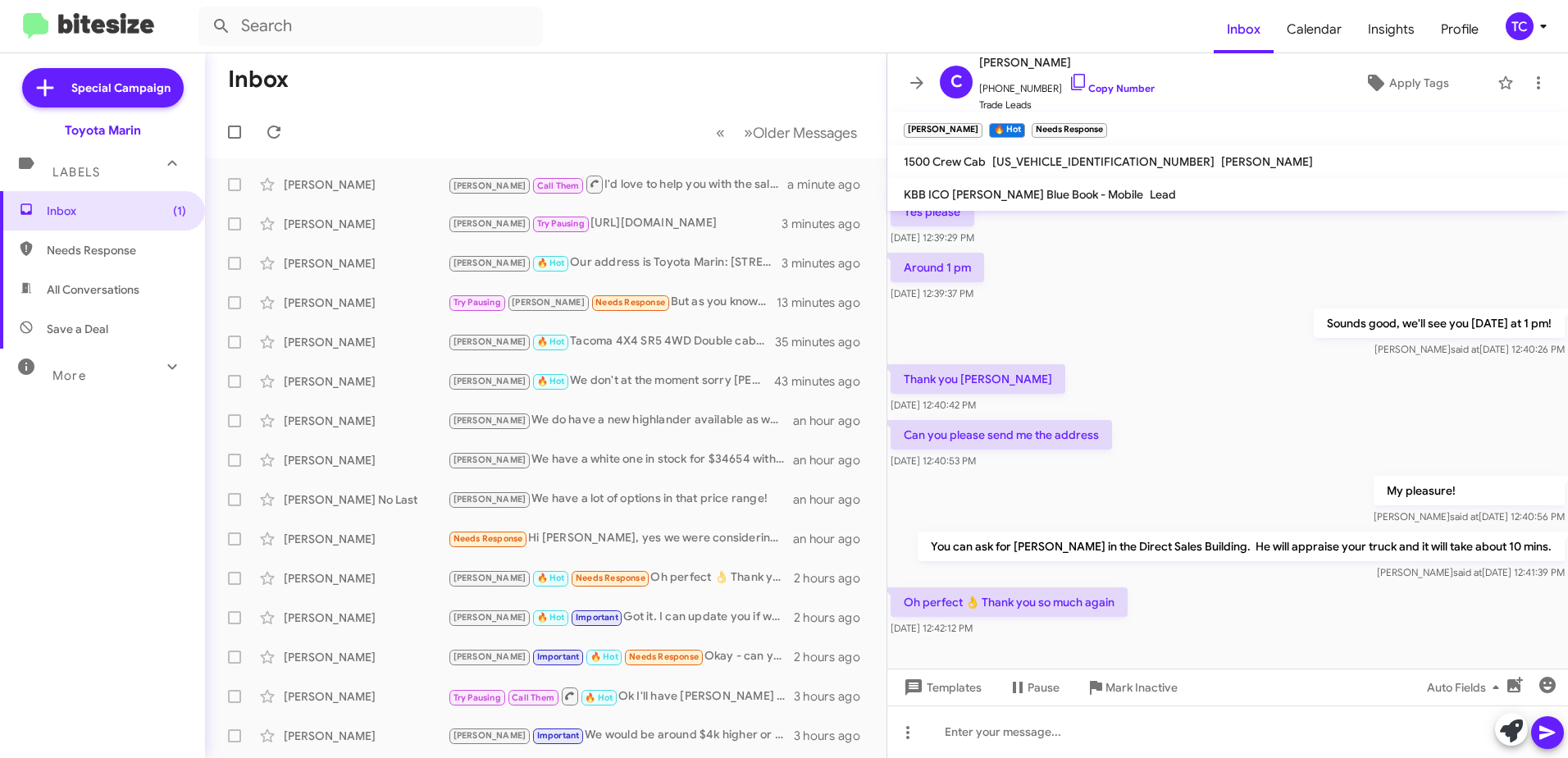
scroll to position [530, 0]
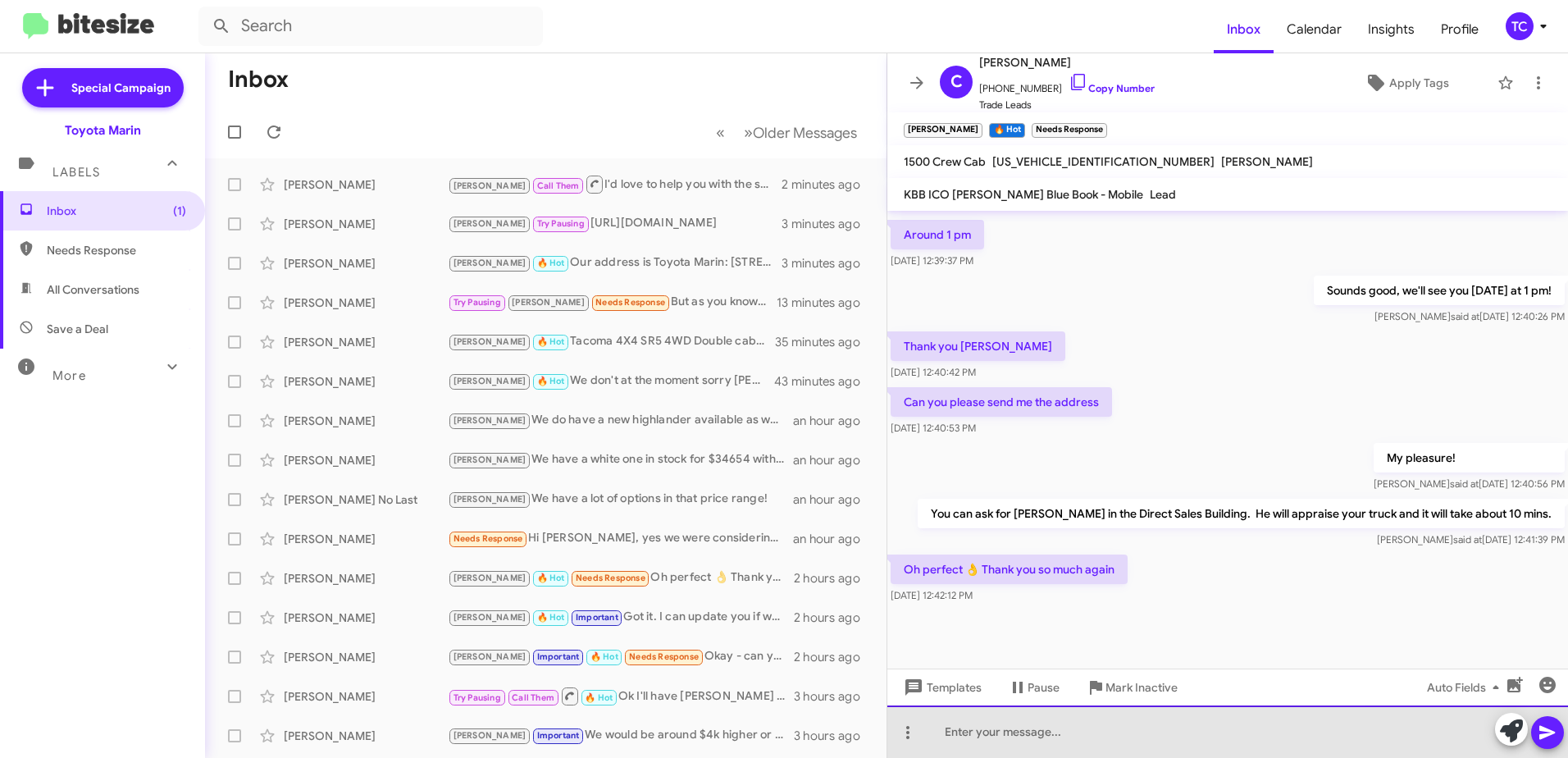
click at [1050, 733] on div at bounding box center [1227, 732] width 680 height 53
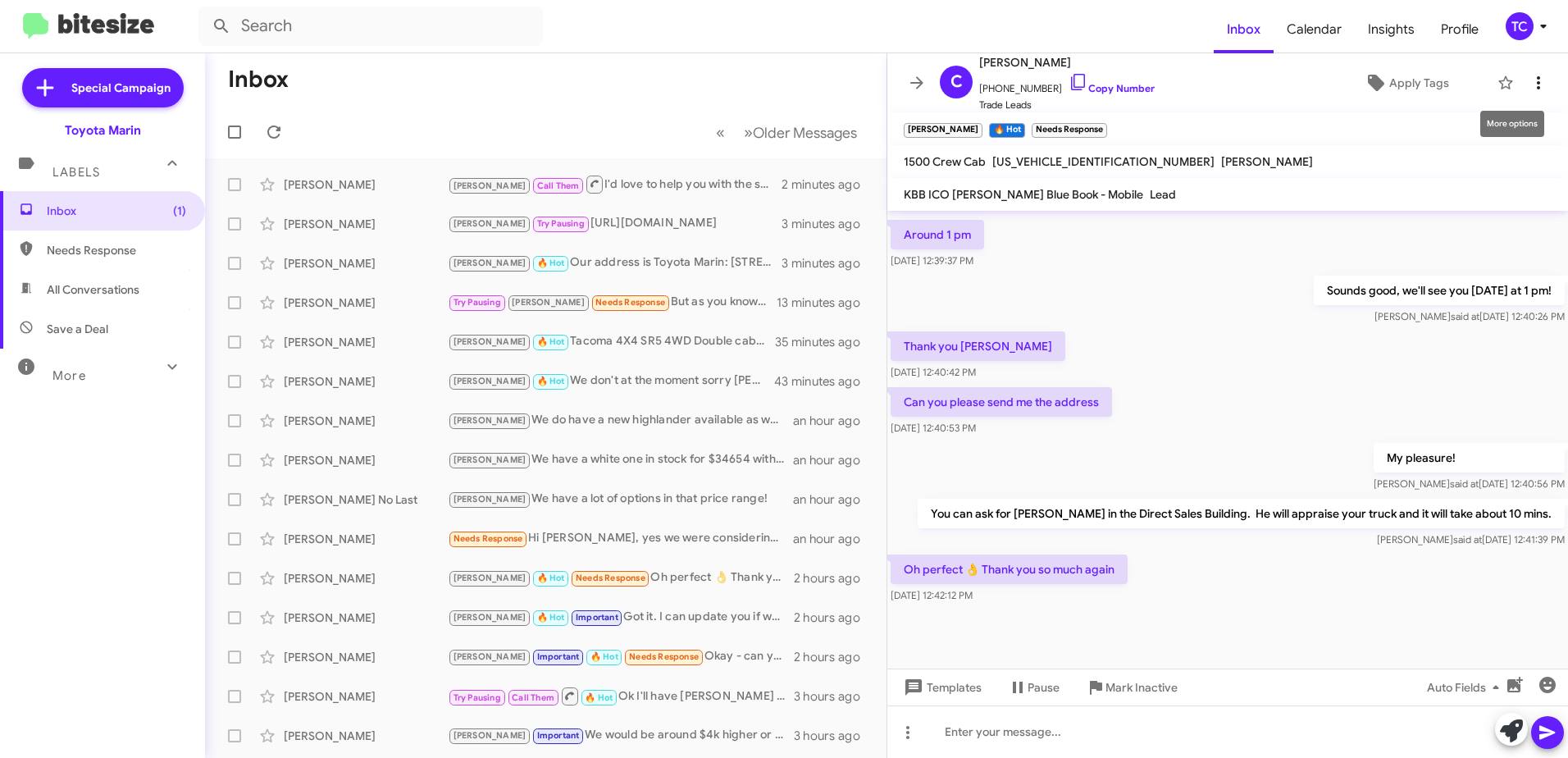
click at [1529, 84] on icon at bounding box center [1538, 83] width 20 height 20
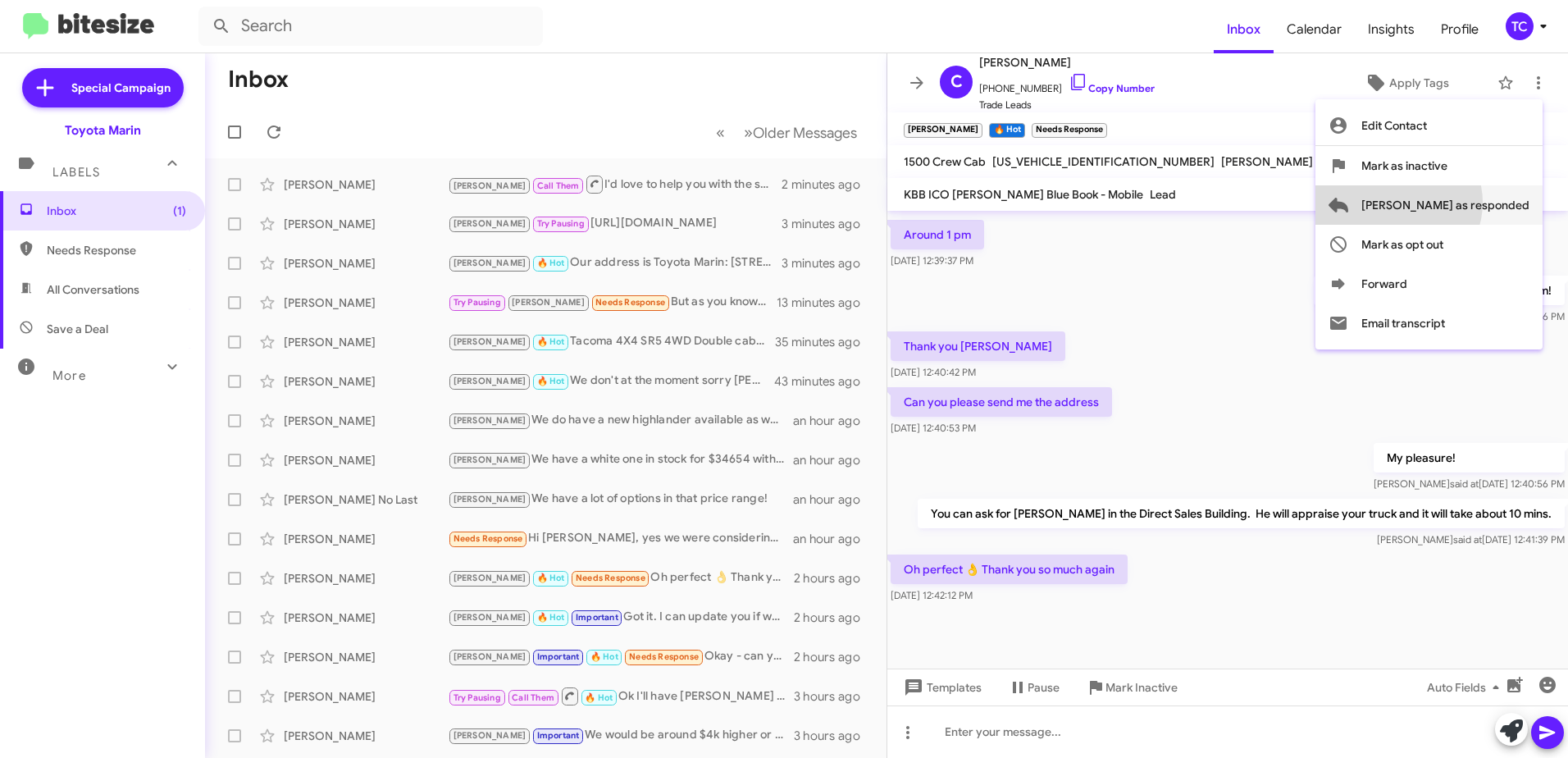
click at [1464, 203] on span "[PERSON_NAME] as responded" at bounding box center [1445, 205] width 169 height 39
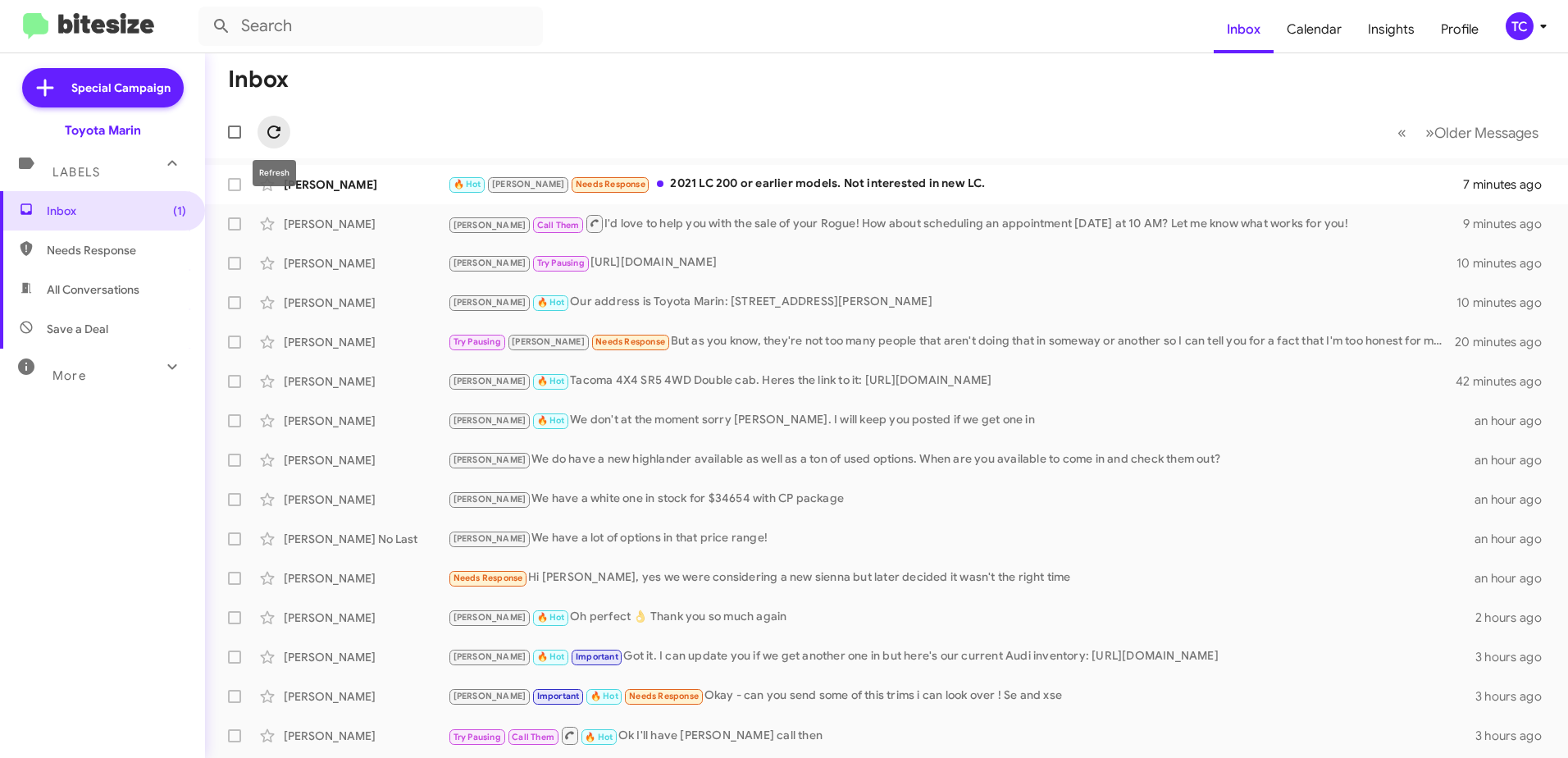
click at [276, 135] on icon at bounding box center [274, 132] width 20 height 20
click at [273, 135] on icon at bounding box center [274, 132] width 20 height 20
